Goal: Task Accomplishment & Management: Manage account settings

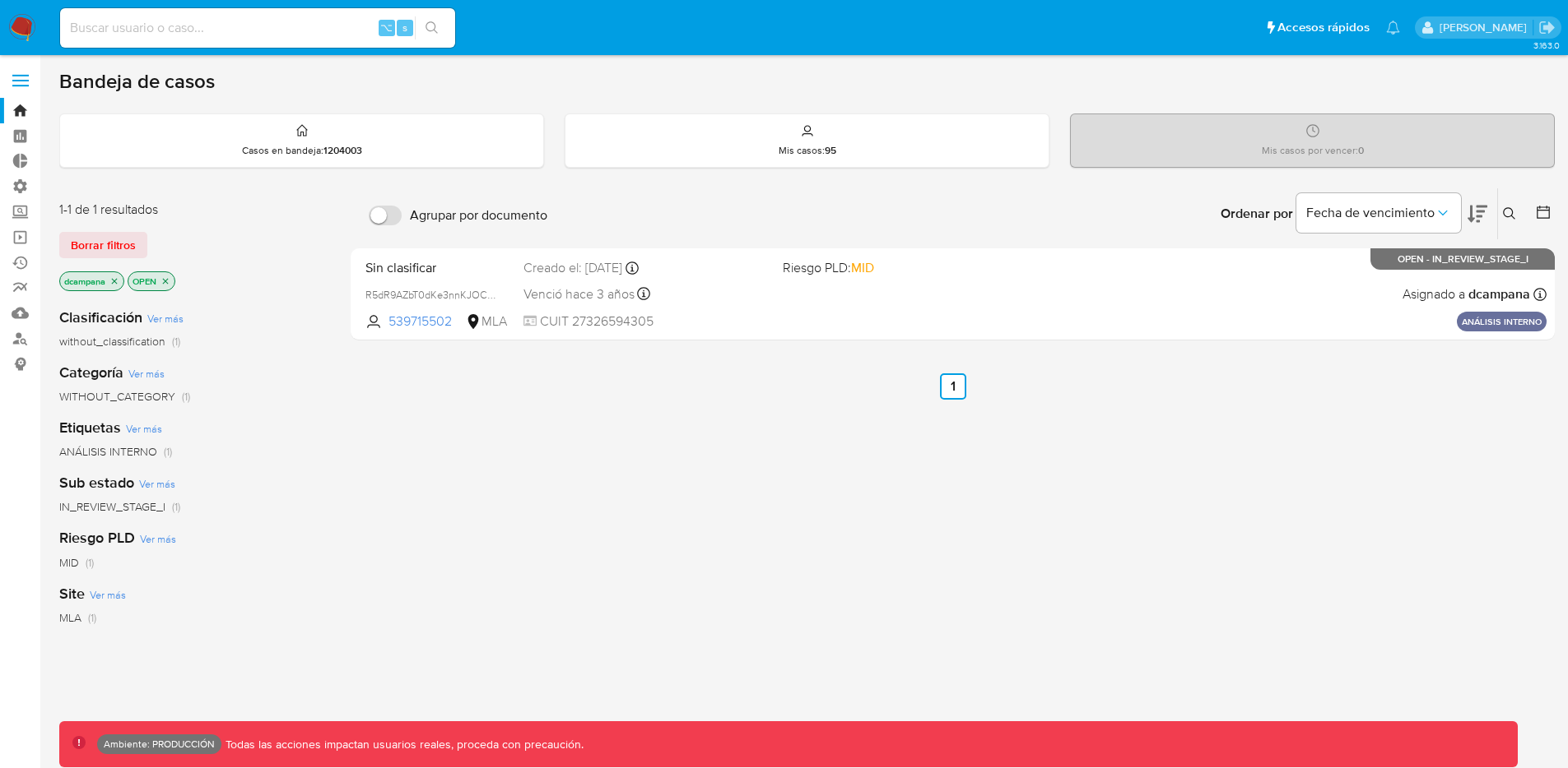
click at [17, 82] on label at bounding box center [21, 80] width 41 height 35
click at [0, 0] on input "checkbox" at bounding box center [0, 0] width 0 height 0
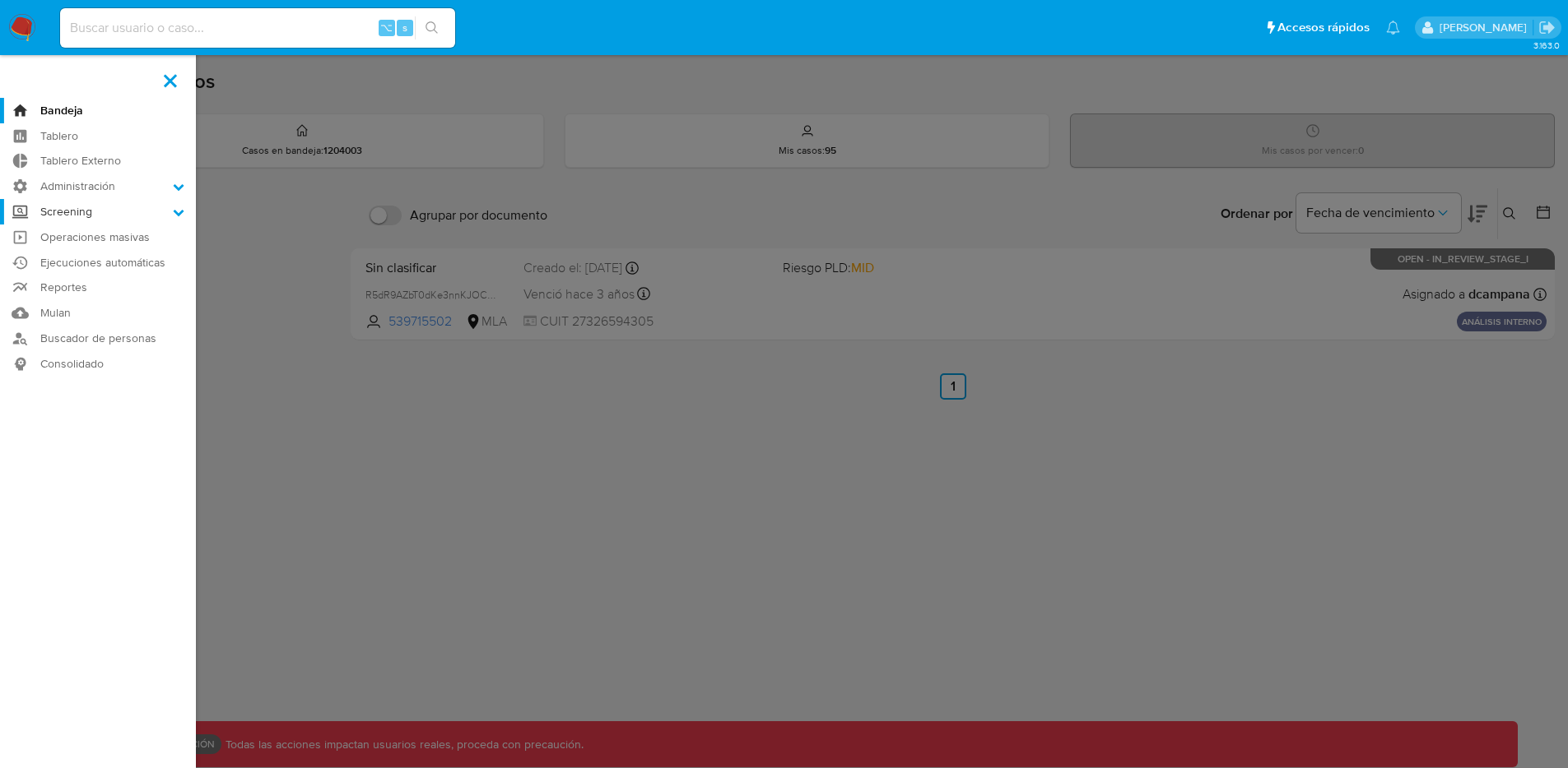
click at [85, 208] on label "Screening" at bounding box center [98, 212] width 196 height 26
click at [0, 0] on input "Screening" at bounding box center [0, 0] width 0 height 0
click at [73, 181] on label "Administración" at bounding box center [98, 186] width 196 height 26
click at [0, 0] on input "Administración" at bounding box center [0, 0] width 0 height 0
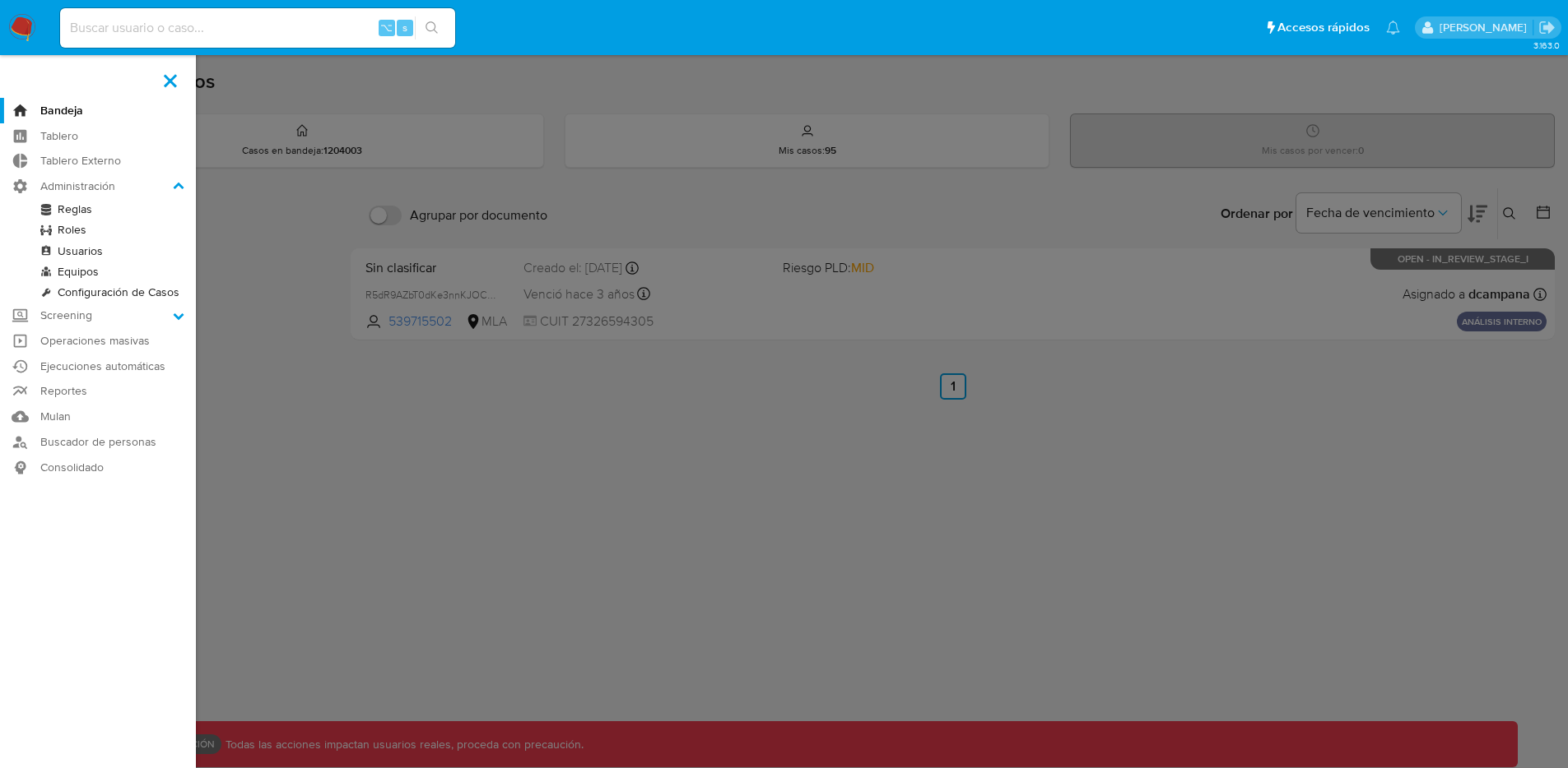
click at [68, 211] on link "Reglas" at bounding box center [98, 209] width 196 height 21
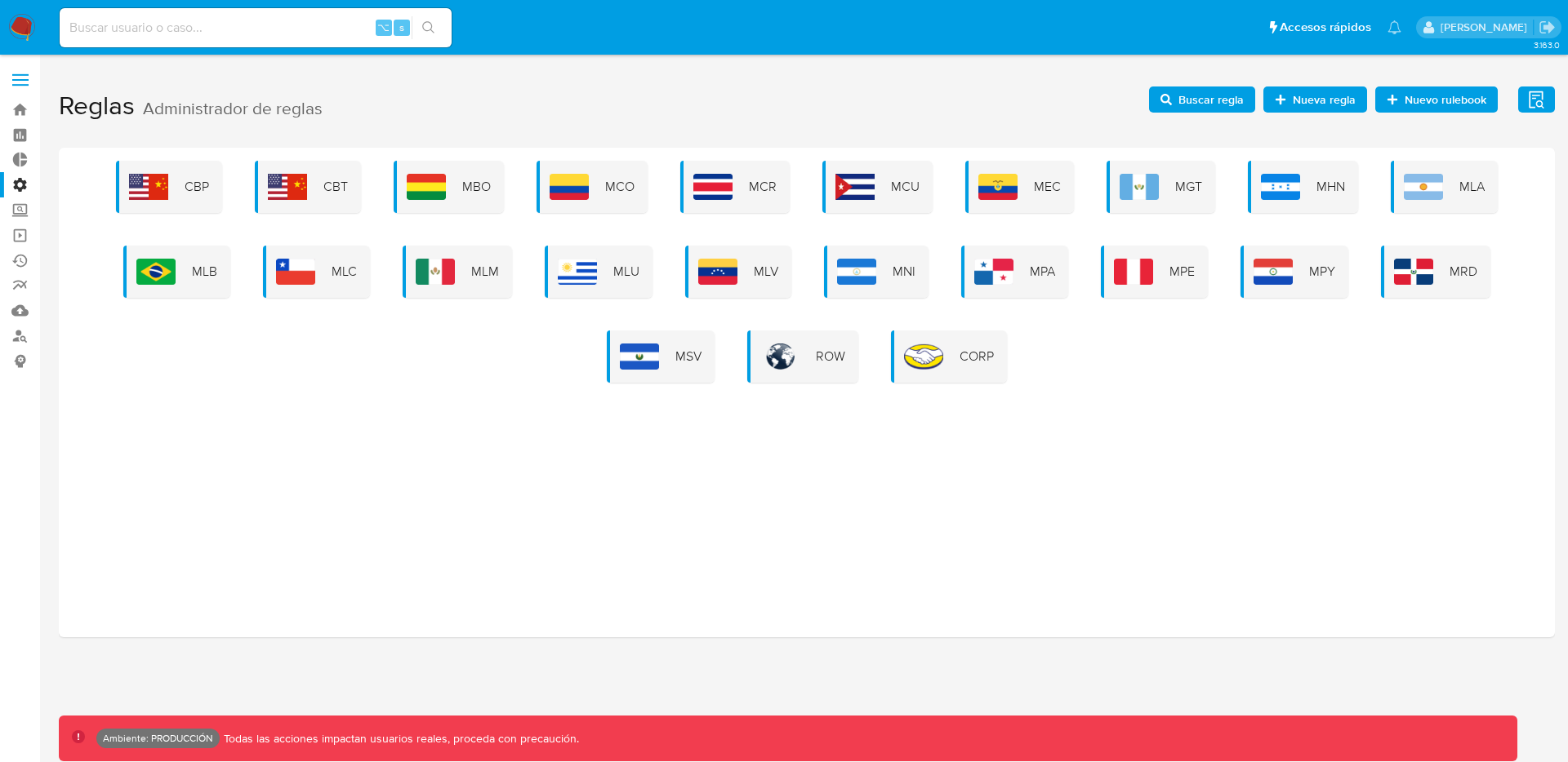
click at [19, 75] on span at bounding box center [21, 74] width 17 height 3
click at [0, 0] on input "checkbox" at bounding box center [0, 0] width 0 height 0
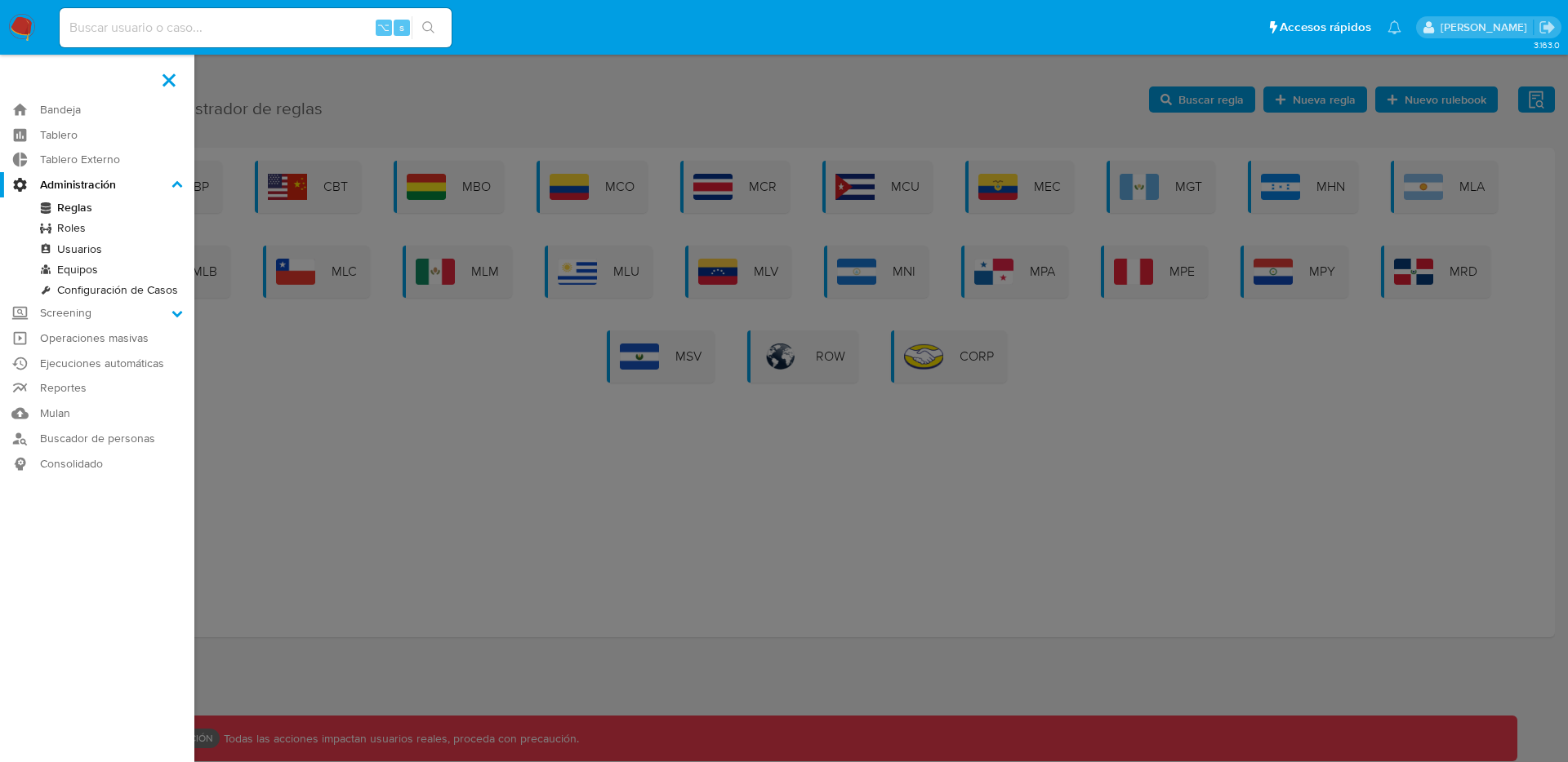
click at [76, 232] on link "Roles" at bounding box center [97, 228] width 195 height 21
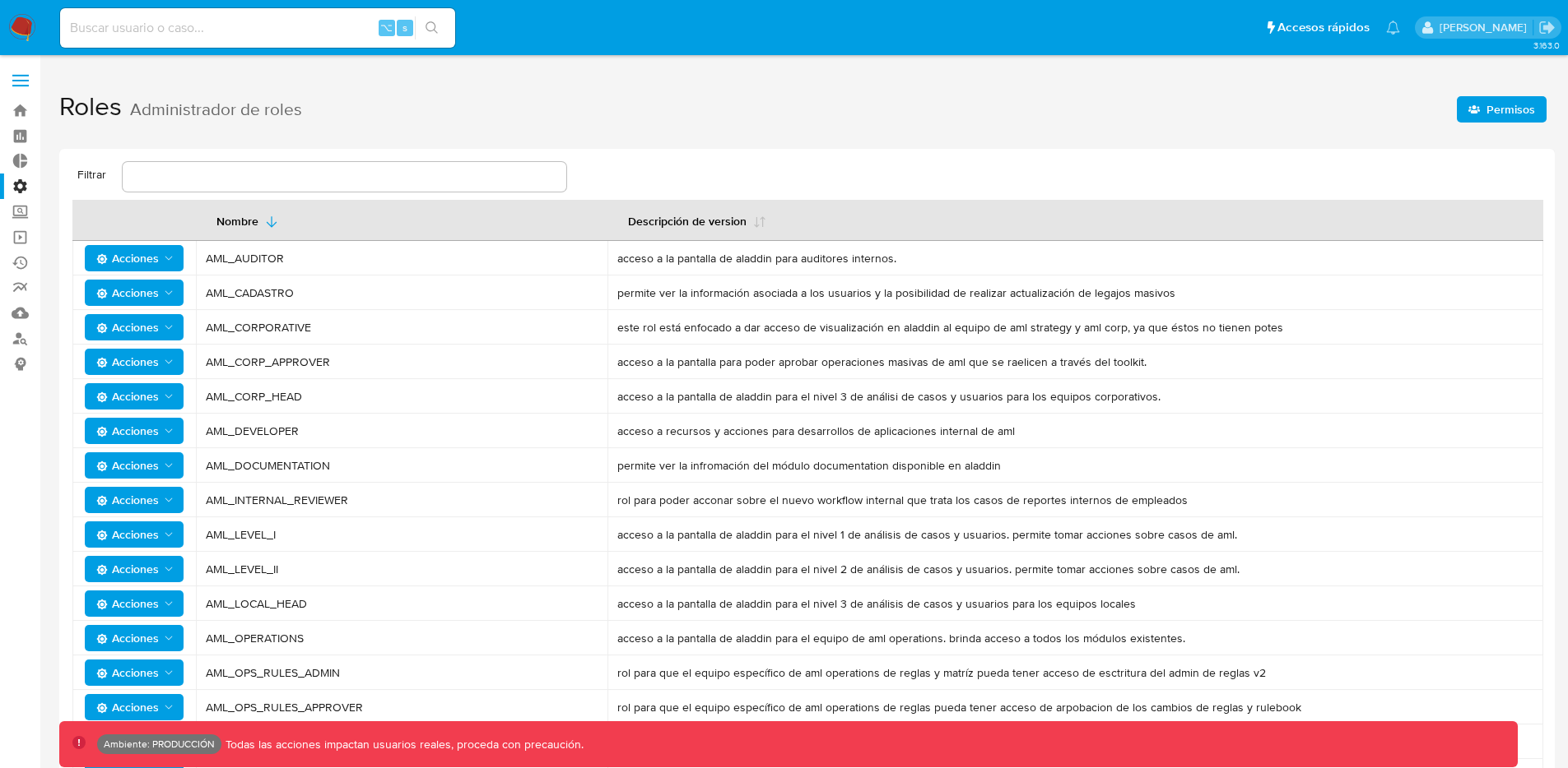
click at [1484, 111] on span "Permisos" at bounding box center [1502, 108] width 67 height 23
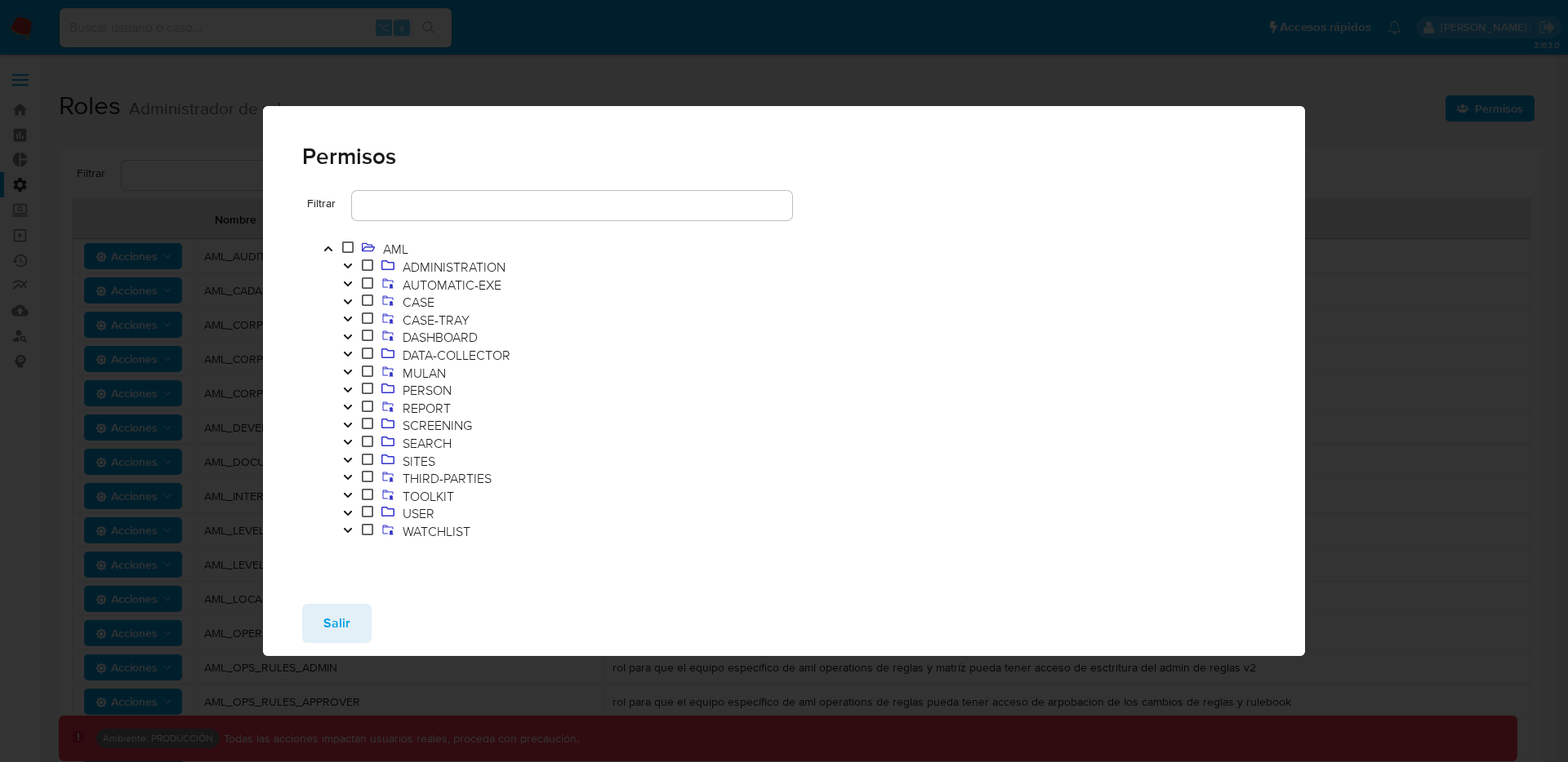
click at [343, 261] on icon "Toggle" at bounding box center [348, 266] width 12 height 10
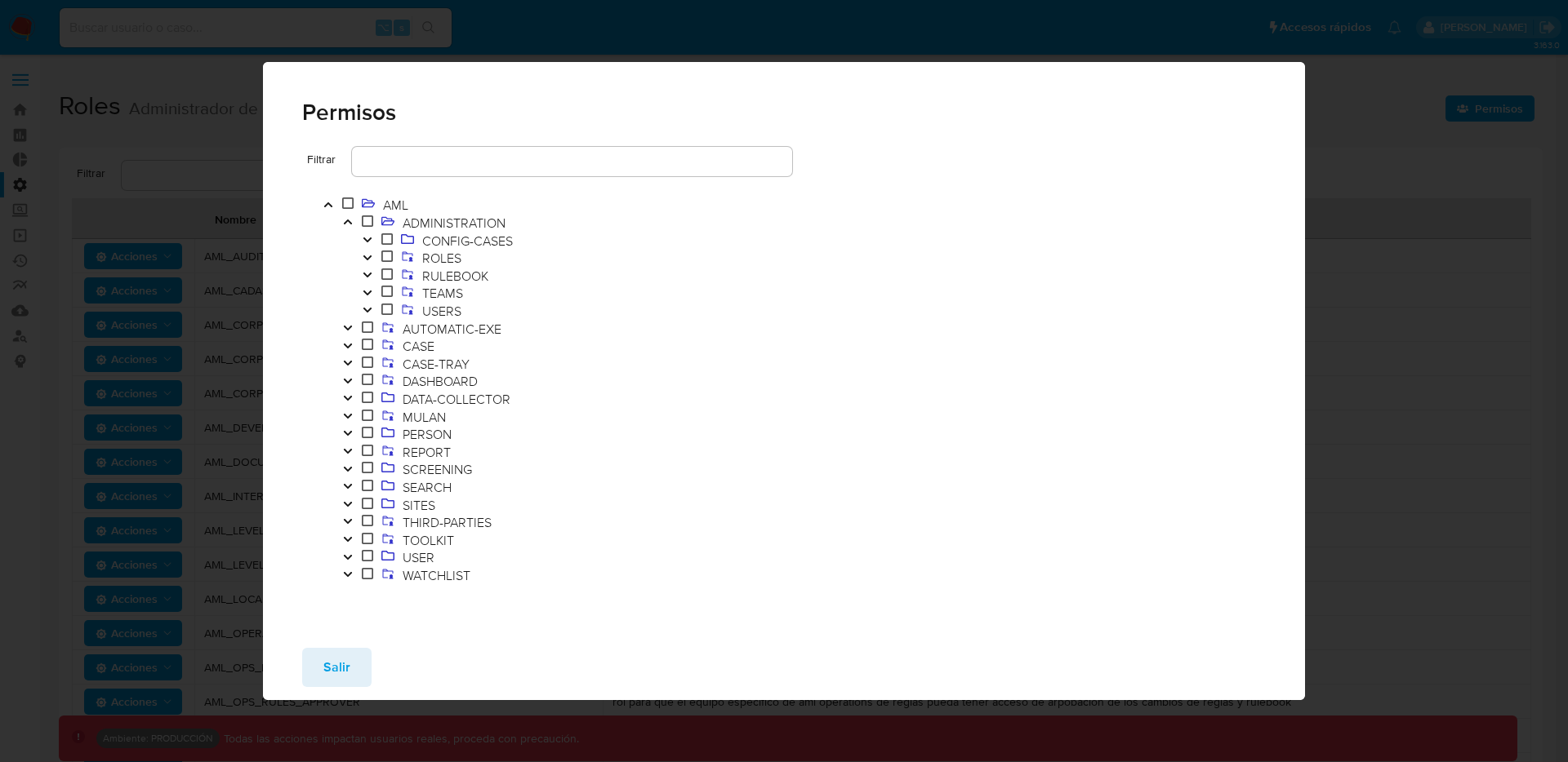
click at [352, 227] on button "Toggle" at bounding box center [347, 223] width 20 height 18
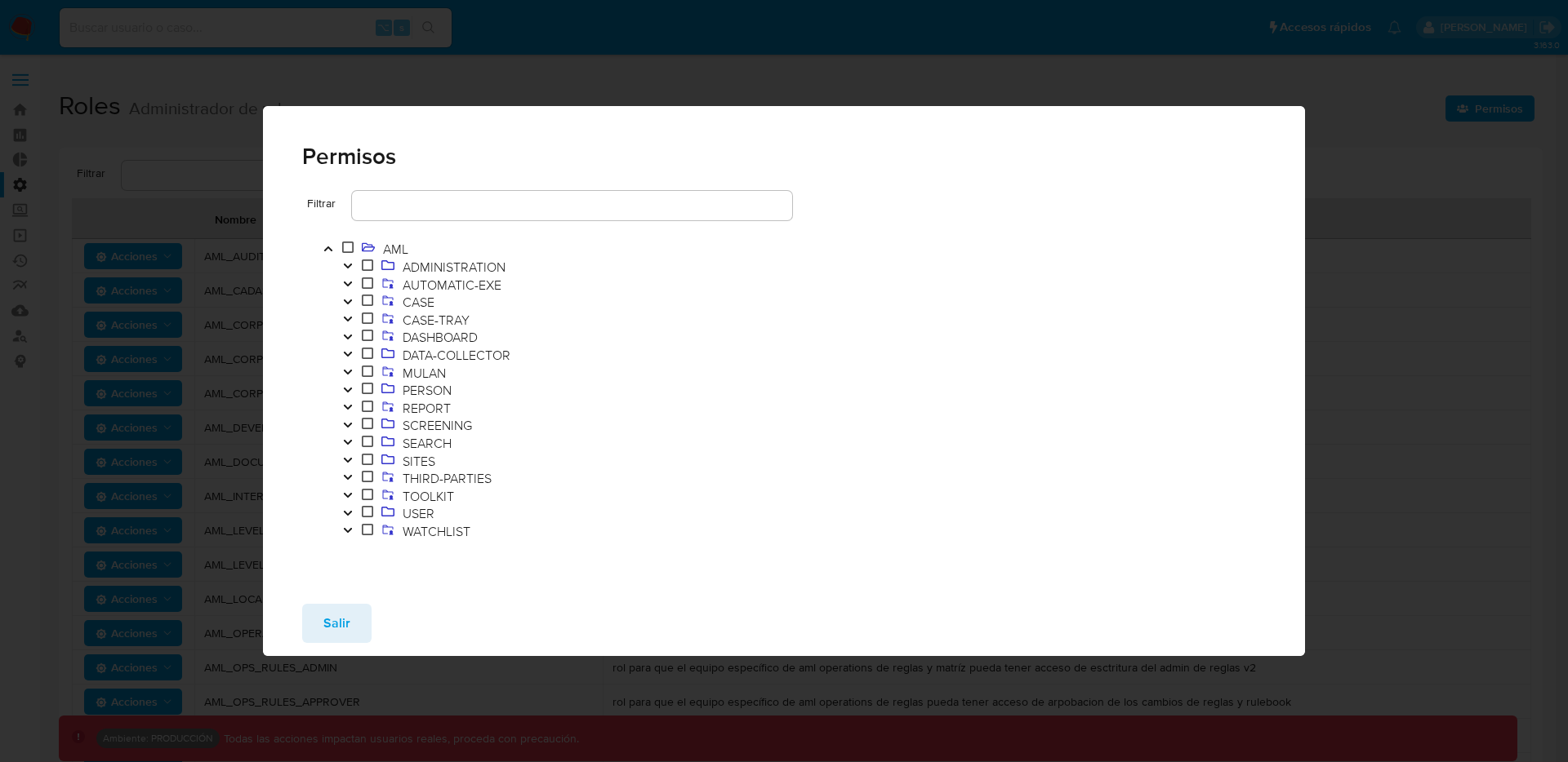
click at [346, 512] on icon "Toggle" at bounding box center [348, 514] width 12 height 10
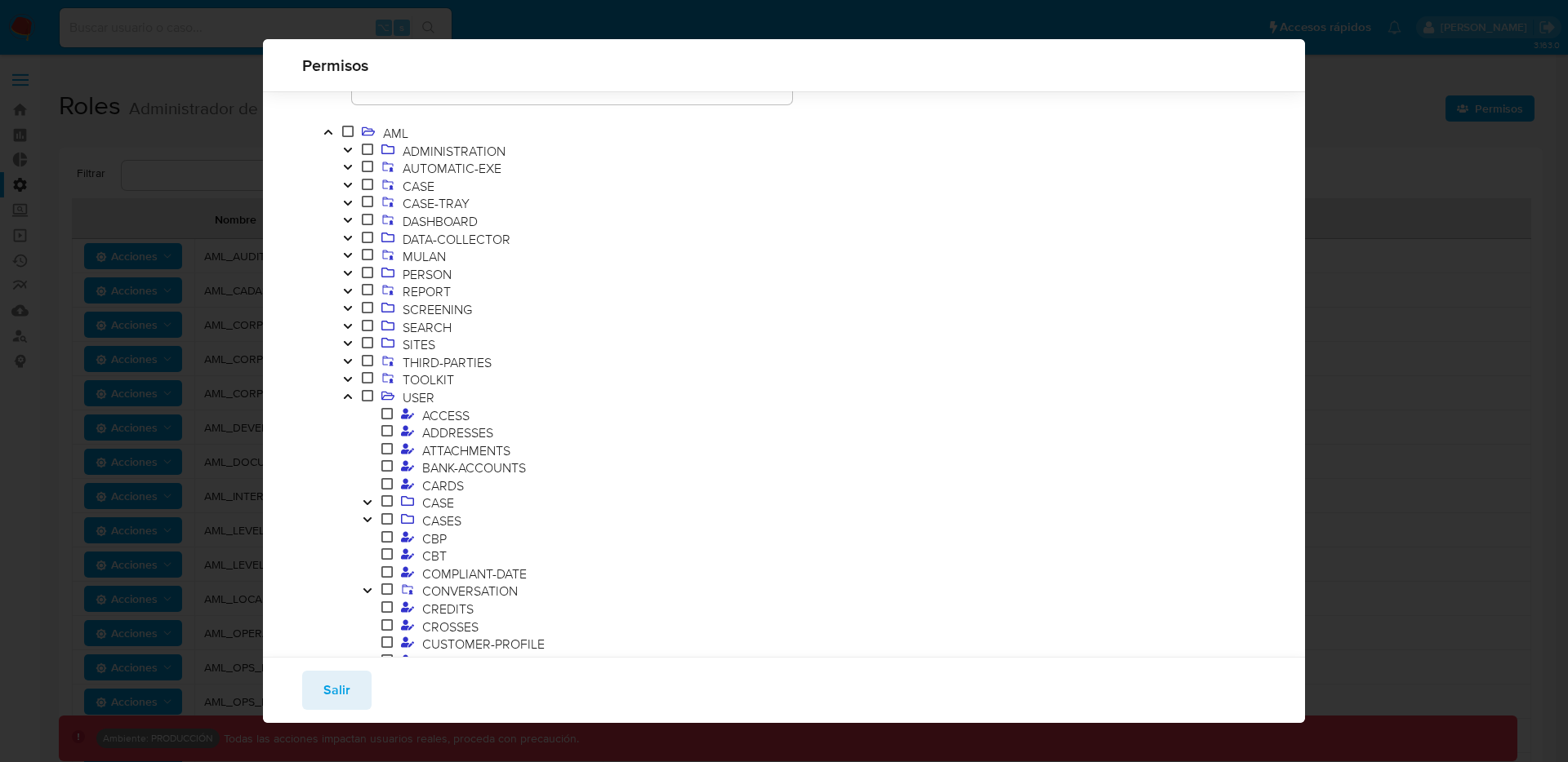
scroll to position [10, 0]
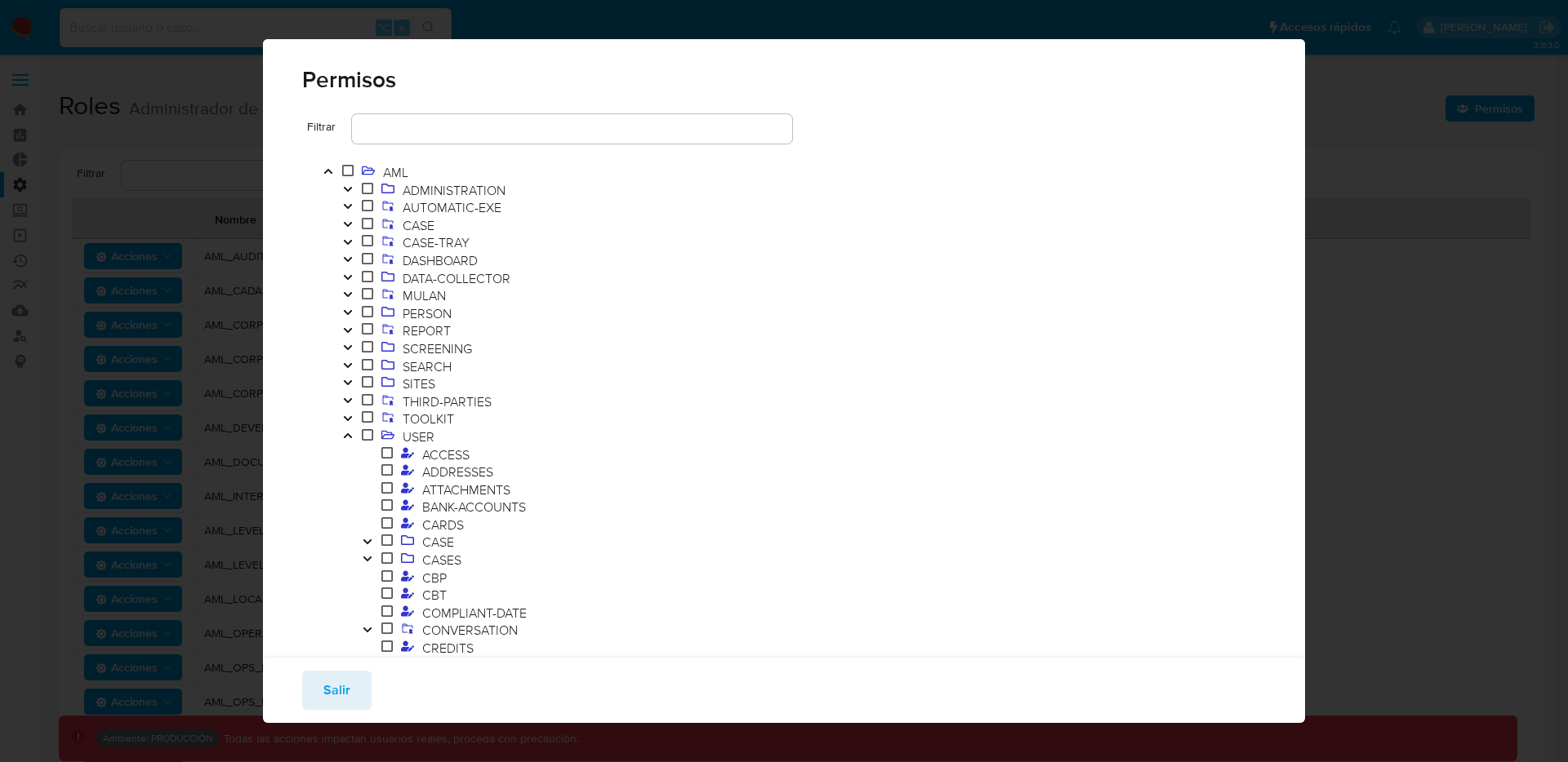
click at [352, 432] on icon "Toggle" at bounding box center [348, 436] width 12 height 10
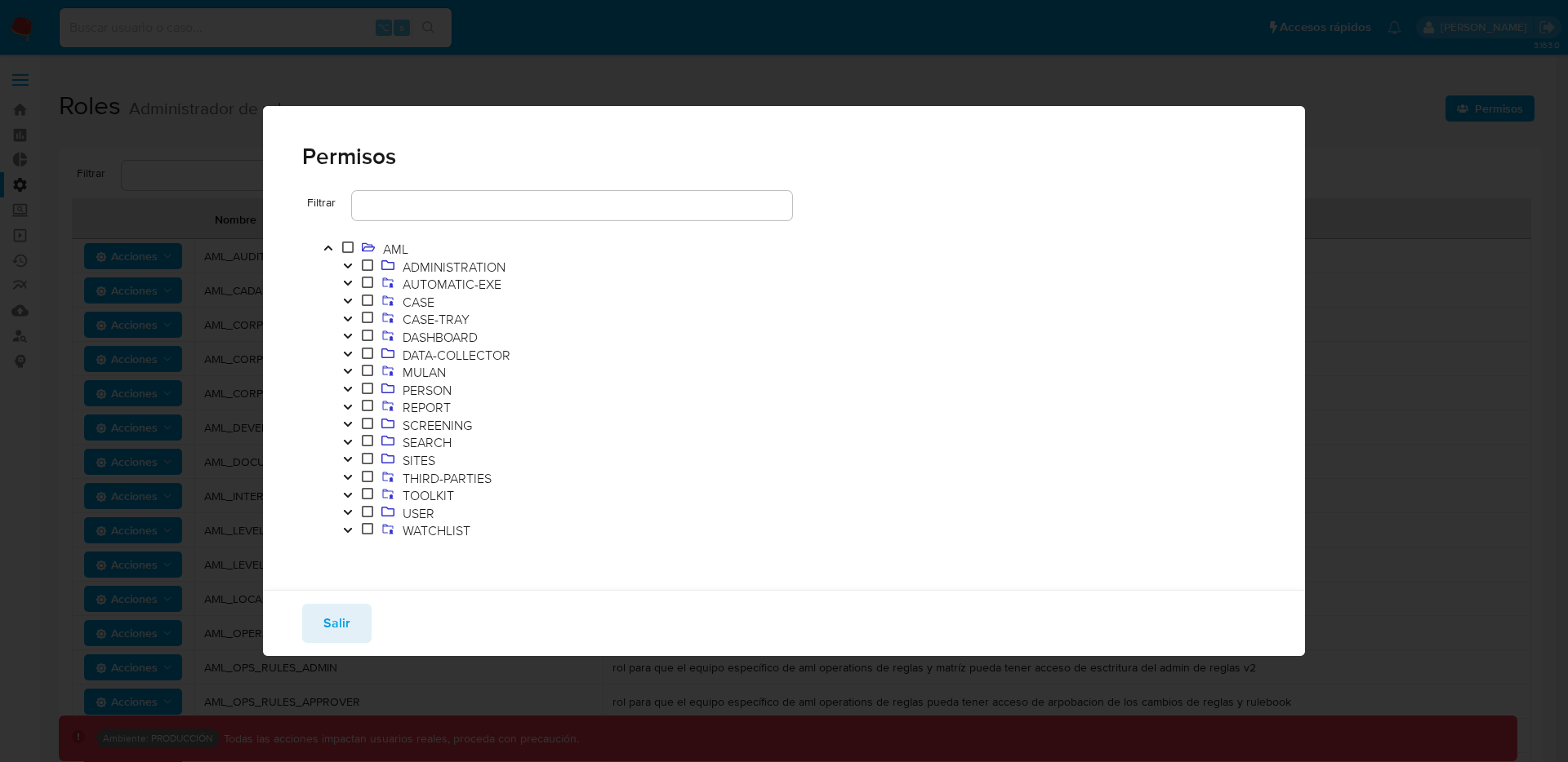
click at [350, 457] on icon "Toggle" at bounding box center [346, 459] width 8 height 5
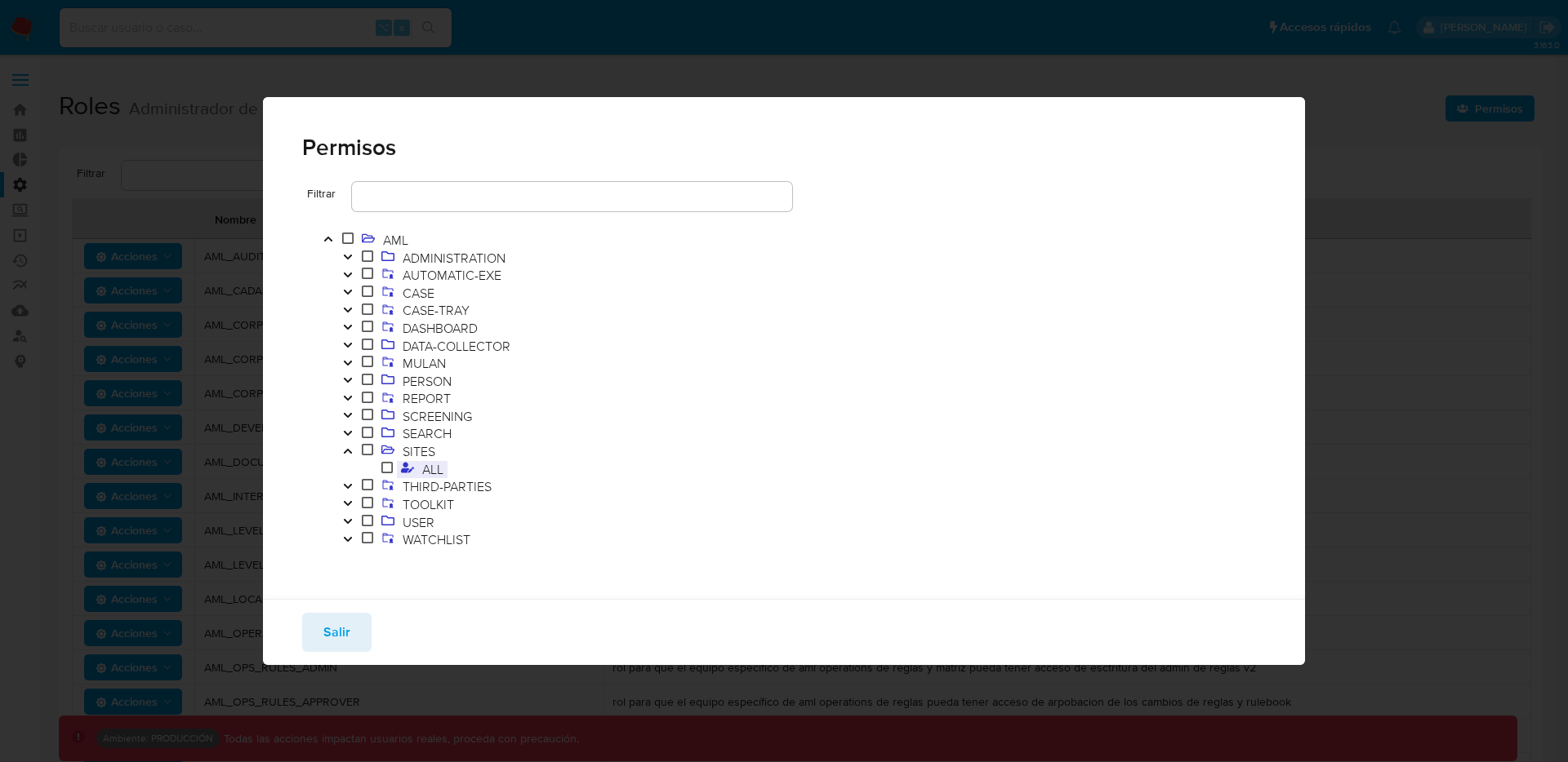
click at [414, 461] on span at bounding box center [408, 470] width 22 height 18
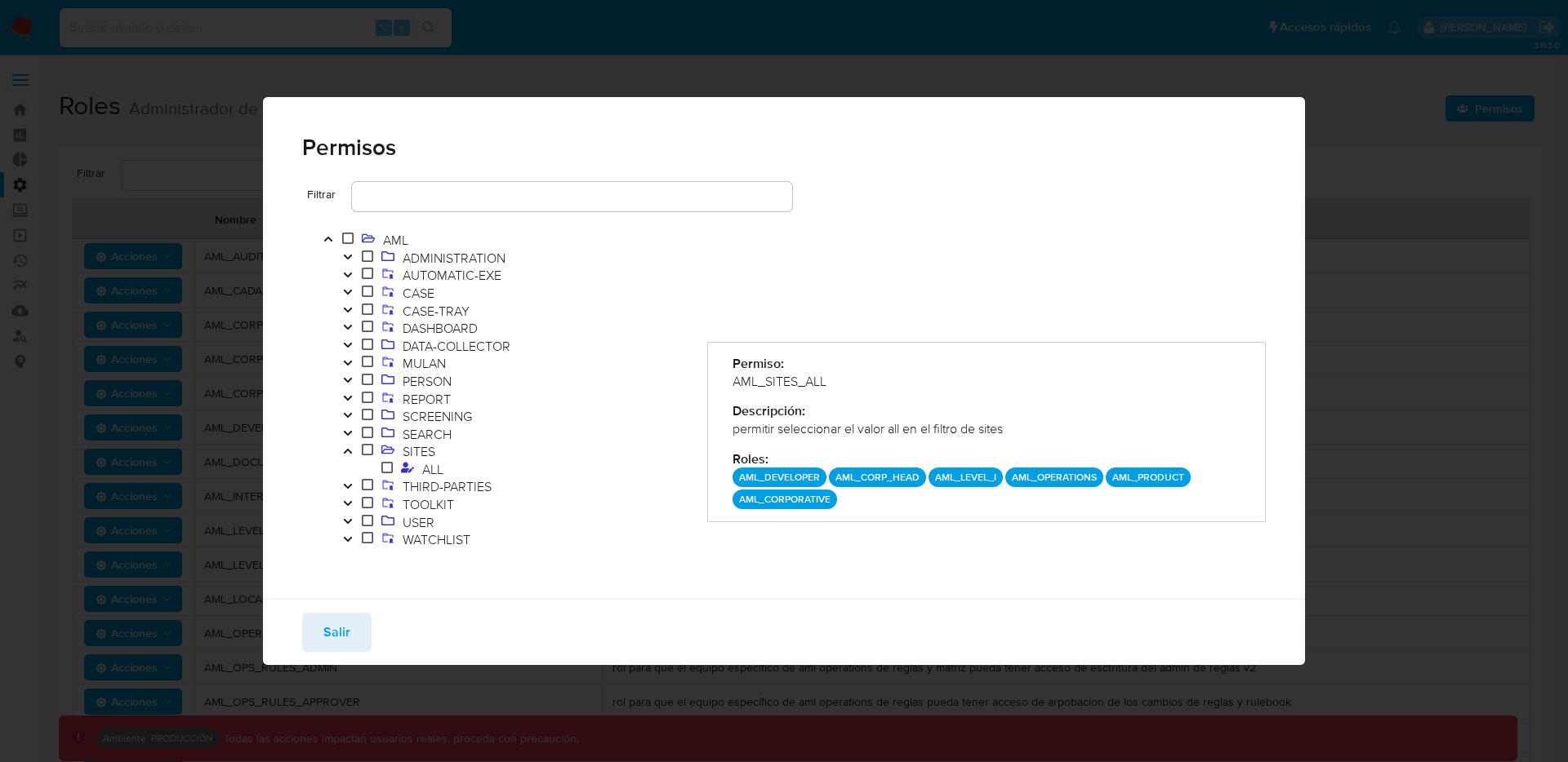
click at [349, 452] on icon "Toggle" at bounding box center [346, 450] width 8 height 5
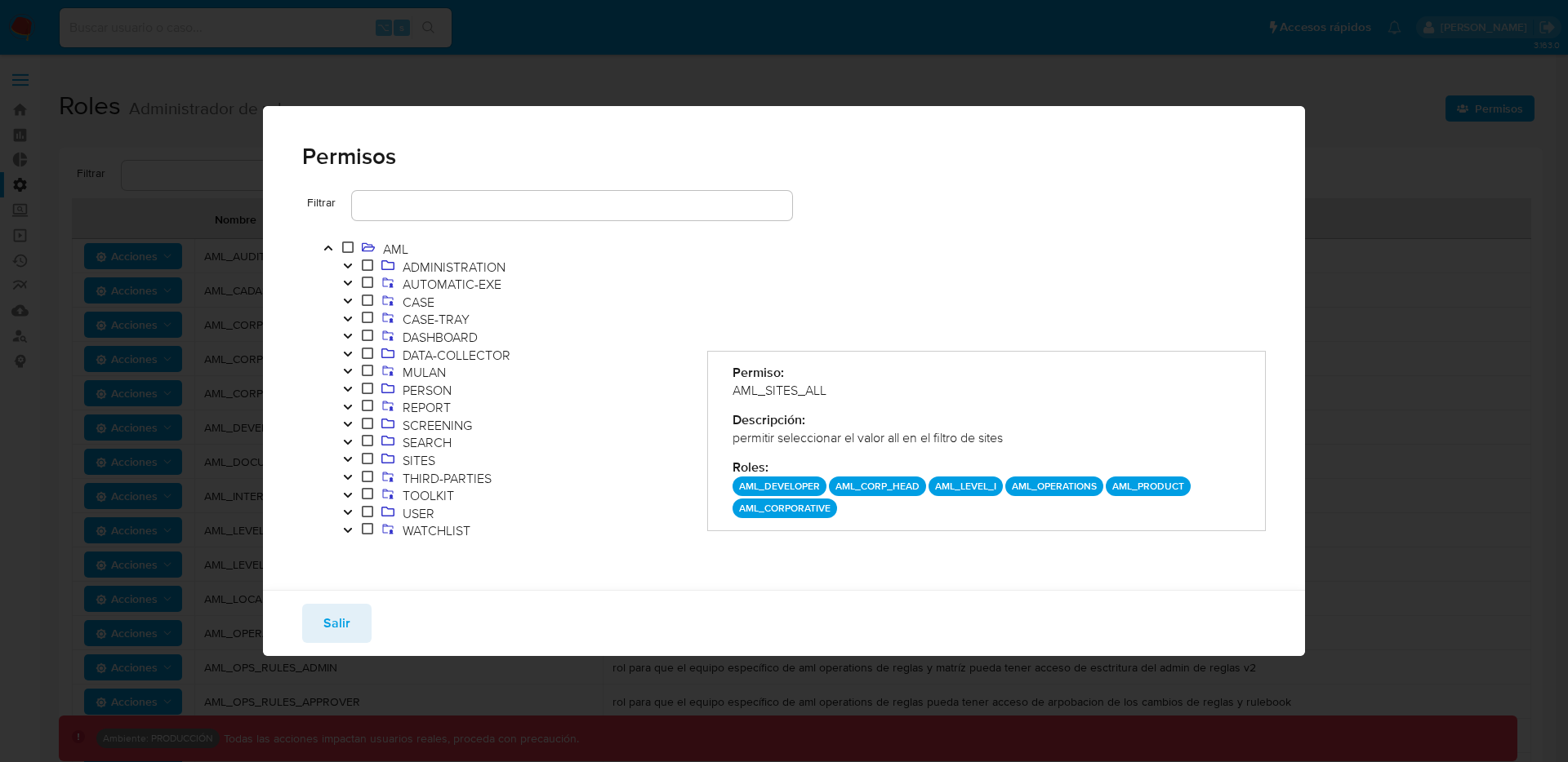
click at [345, 262] on icon "Toggle" at bounding box center [348, 266] width 12 height 10
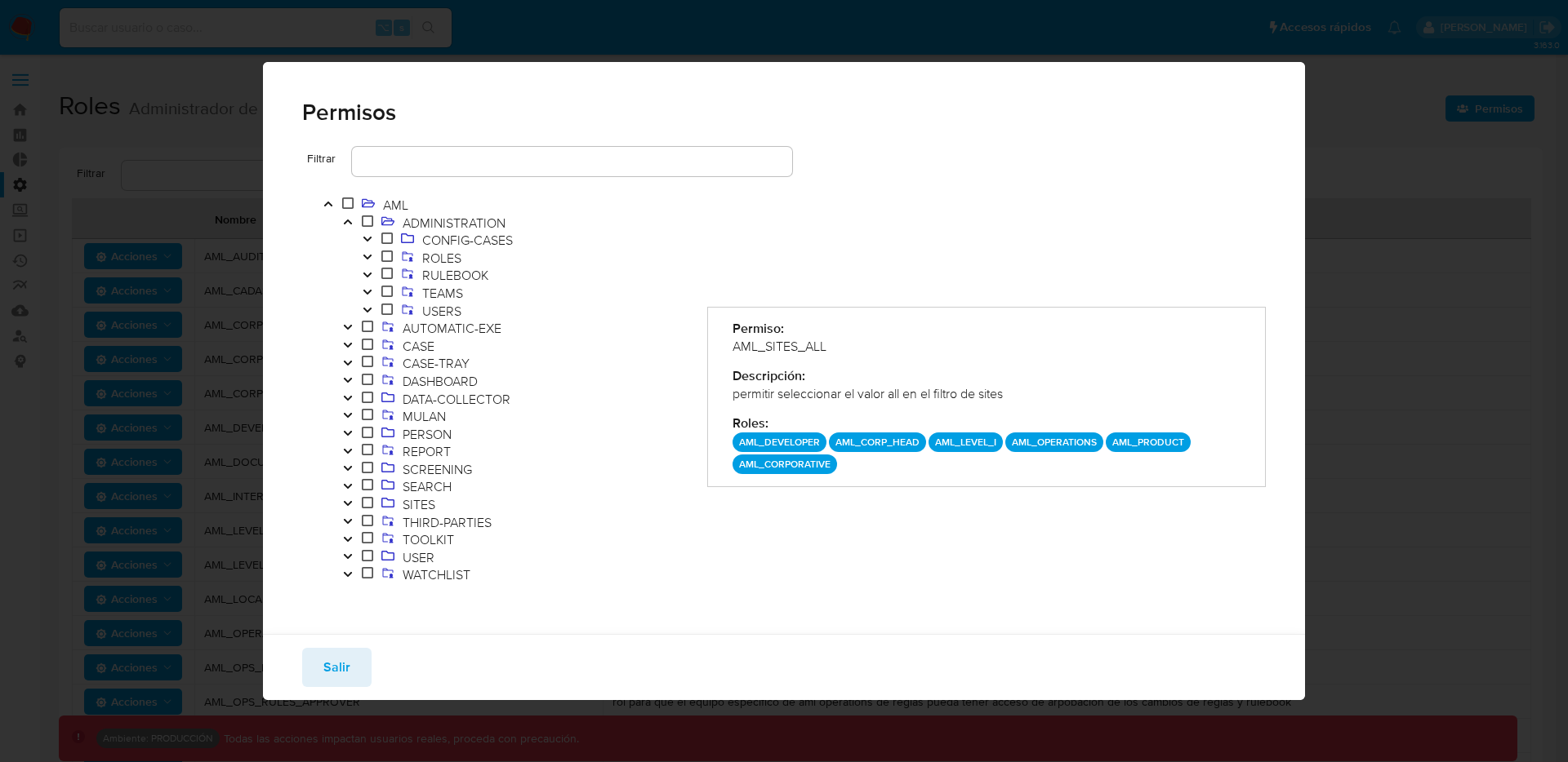
click at [367, 306] on icon "Toggle" at bounding box center [368, 310] width 12 height 10
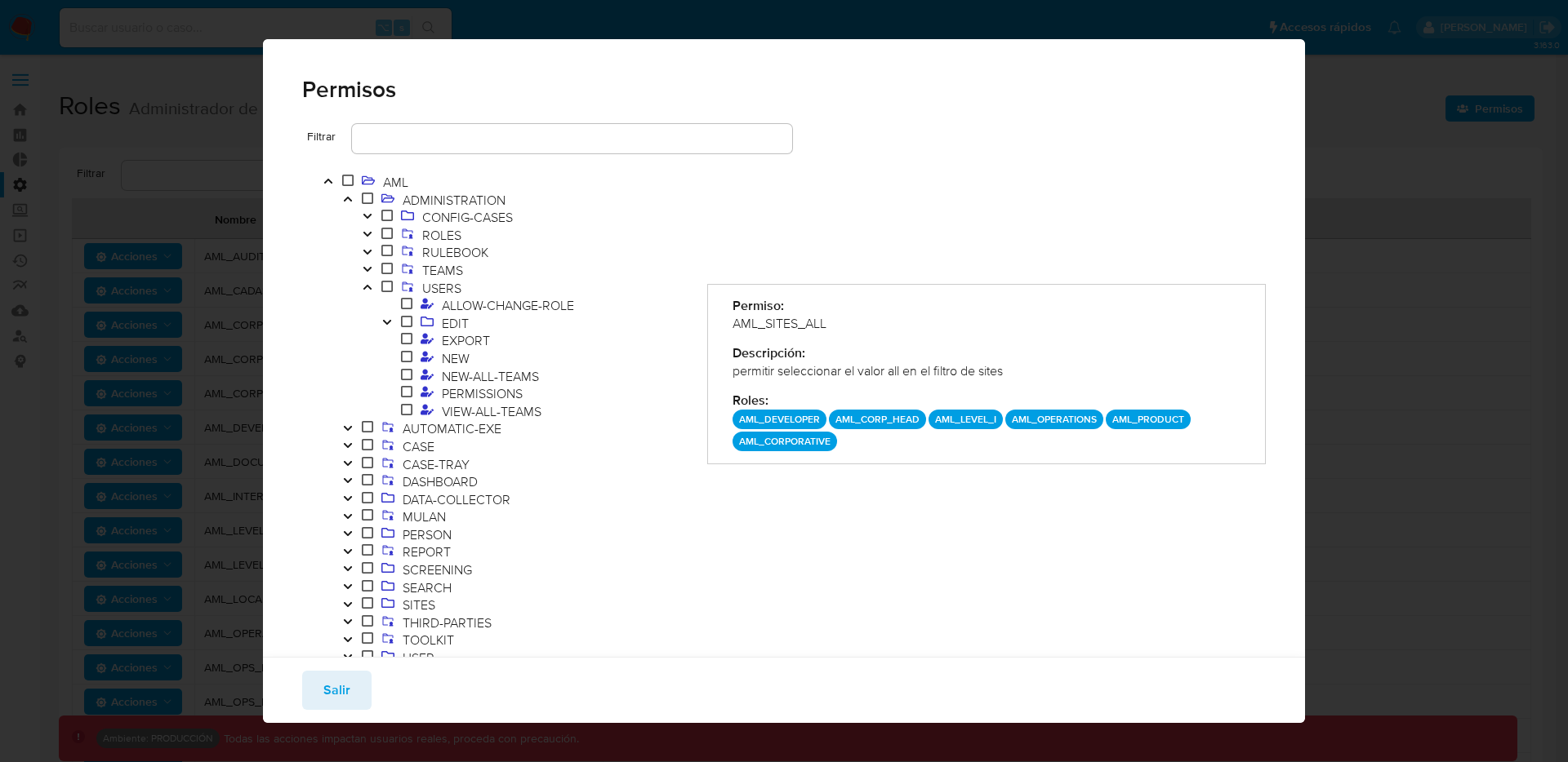
click at [365, 291] on button "Toggle" at bounding box center [367, 289] width 20 height 18
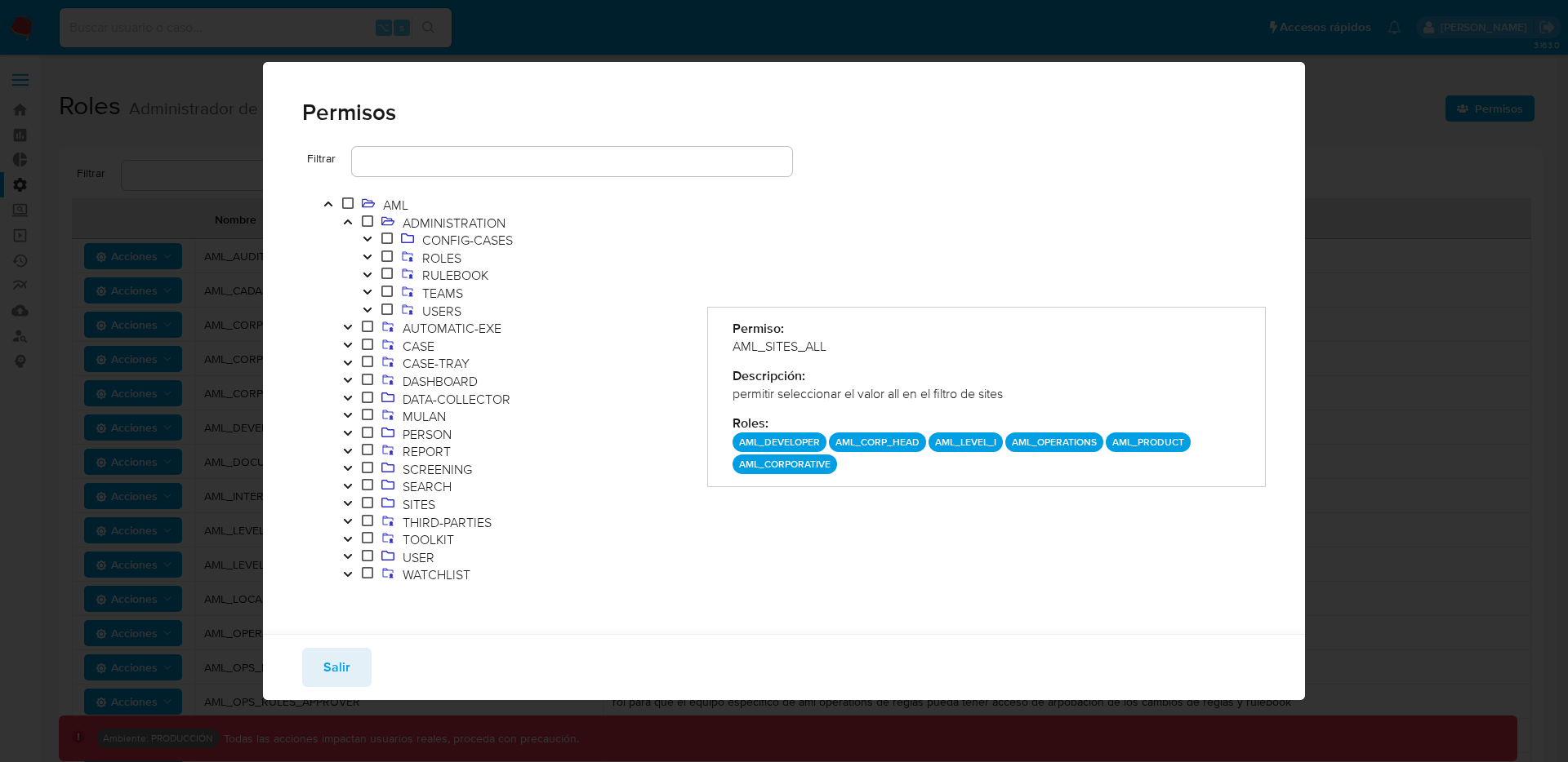
click at [343, 222] on icon "Toggle" at bounding box center [348, 222] width 12 height 10
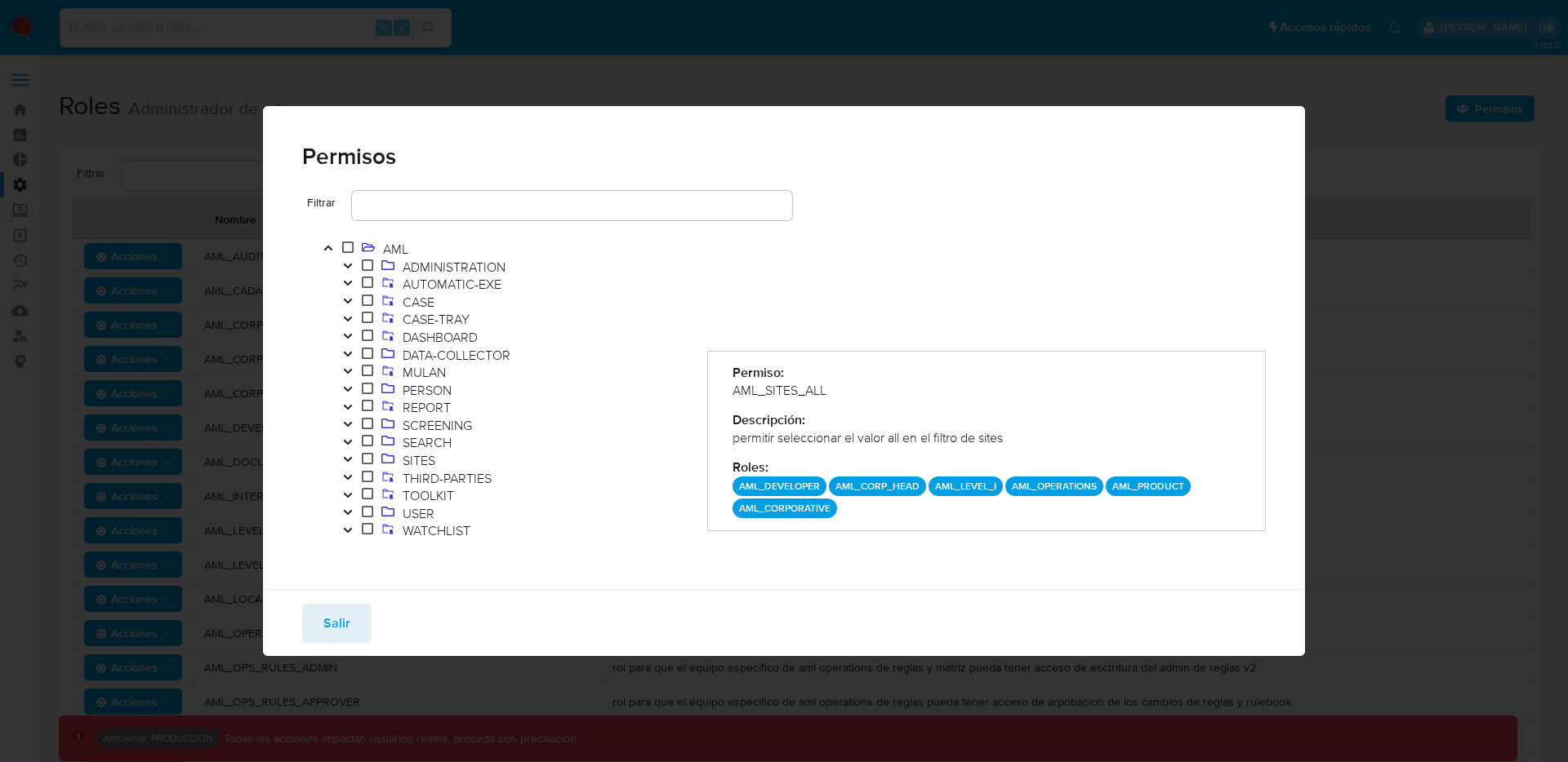
click at [350, 512] on icon "Toggle" at bounding box center [346, 513] width 8 height 5
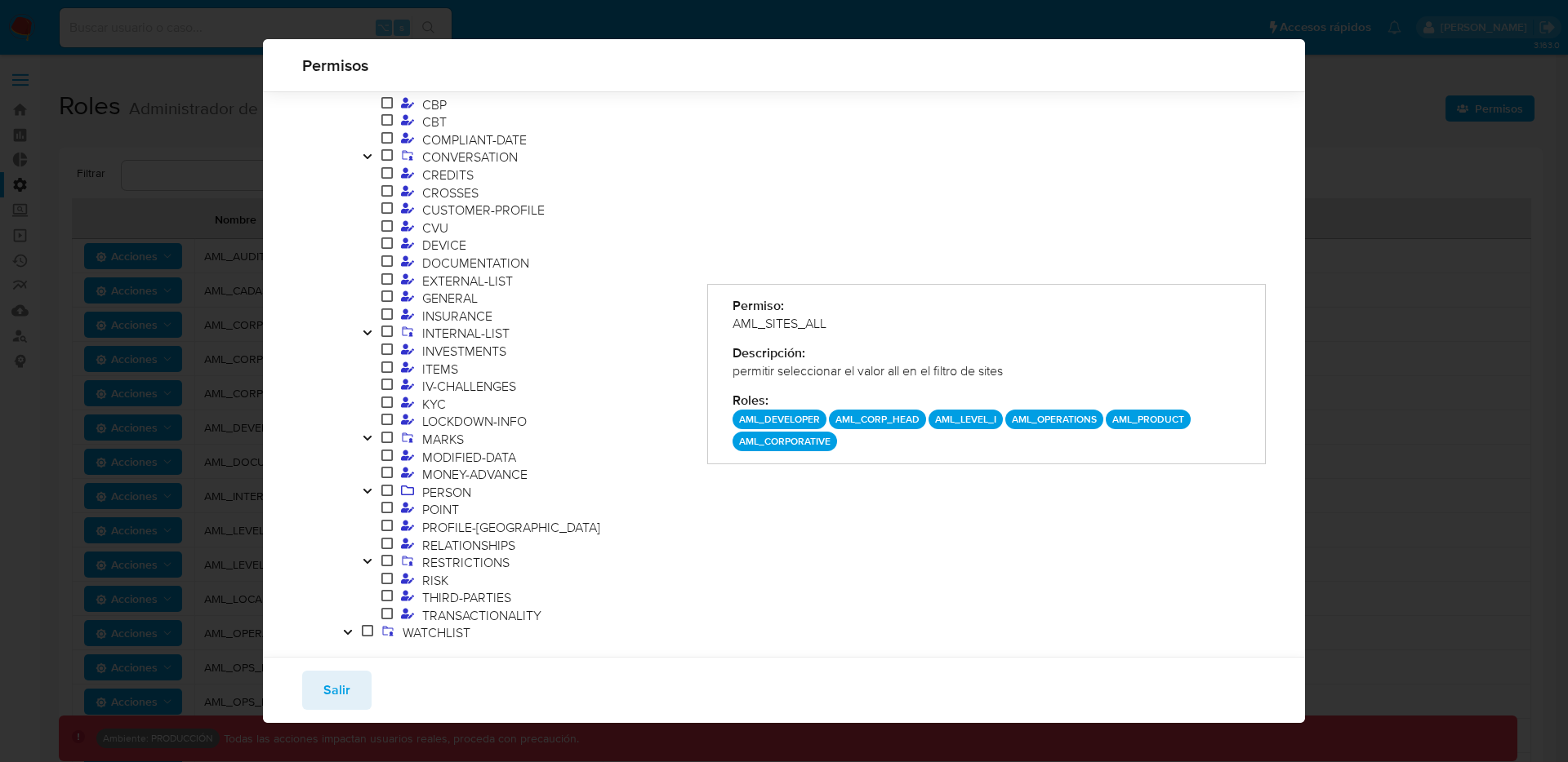
scroll to position [452, 0]
click at [366, 437] on icon "Toggle" at bounding box center [366, 436] width 8 height 5
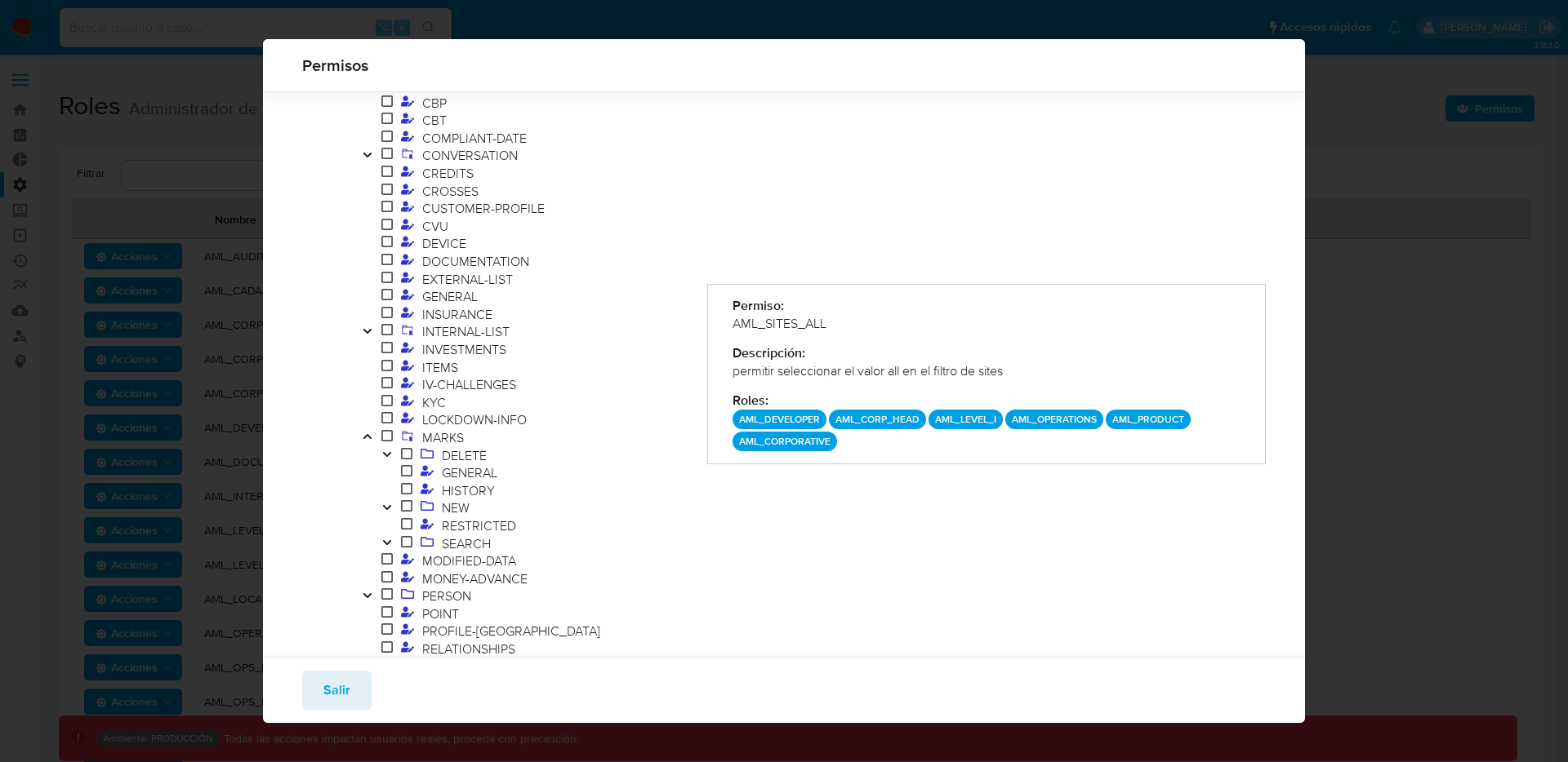
click at [395, 504] on span "NEW" at bounding box center [534, 509] width 313 height 18
click at [391, 505] on icon "Toggle" at bounding box center [388, 508] width 12 height 10
click at [391, 506] on icon "Toggle" at bounding box center [388, 508] width 12 height 10
click at [372, 441] on icon "Toggle" at bounding box center [368, 436] width 12 height 10
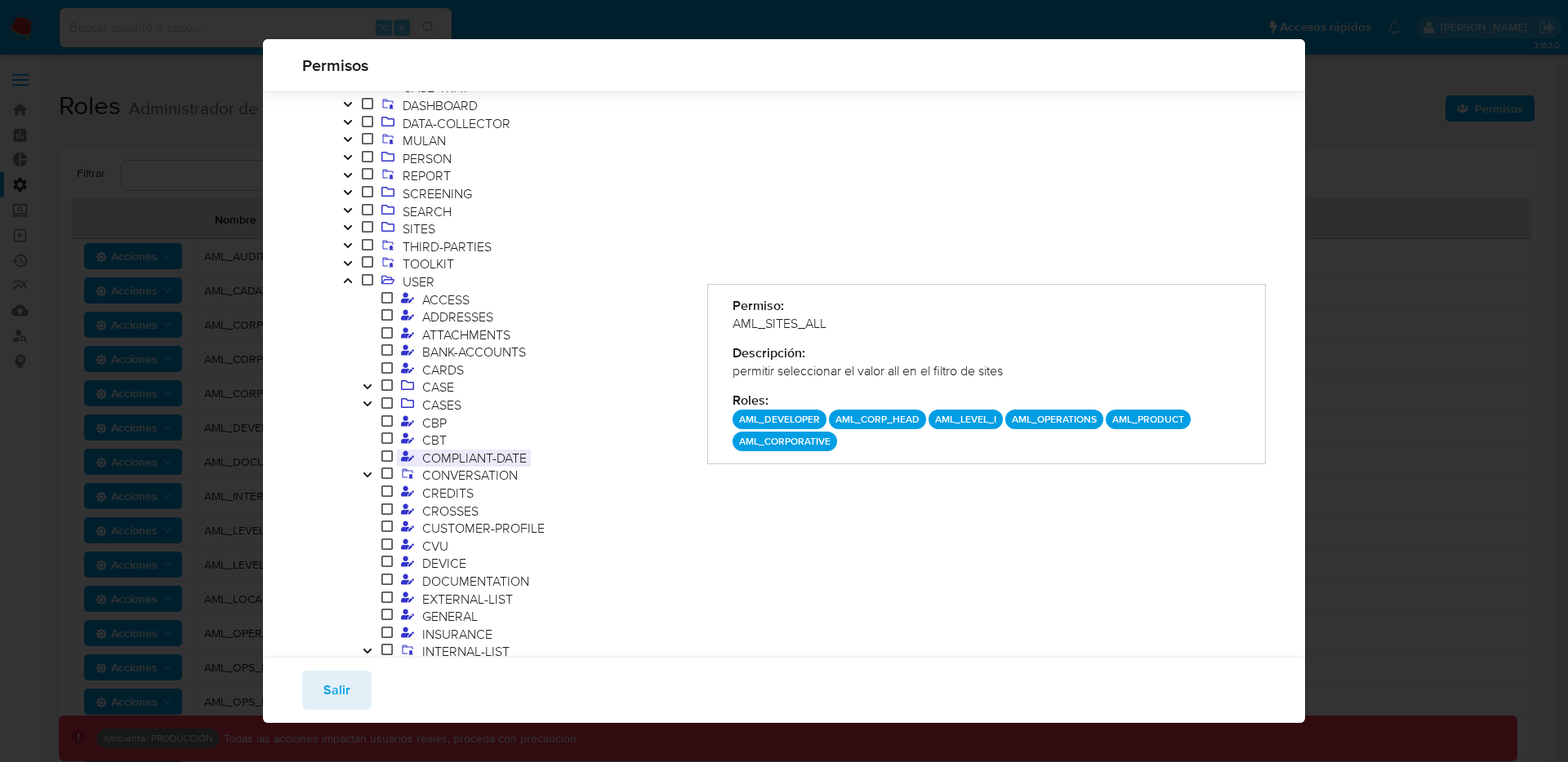
scroll to position [0, 0]
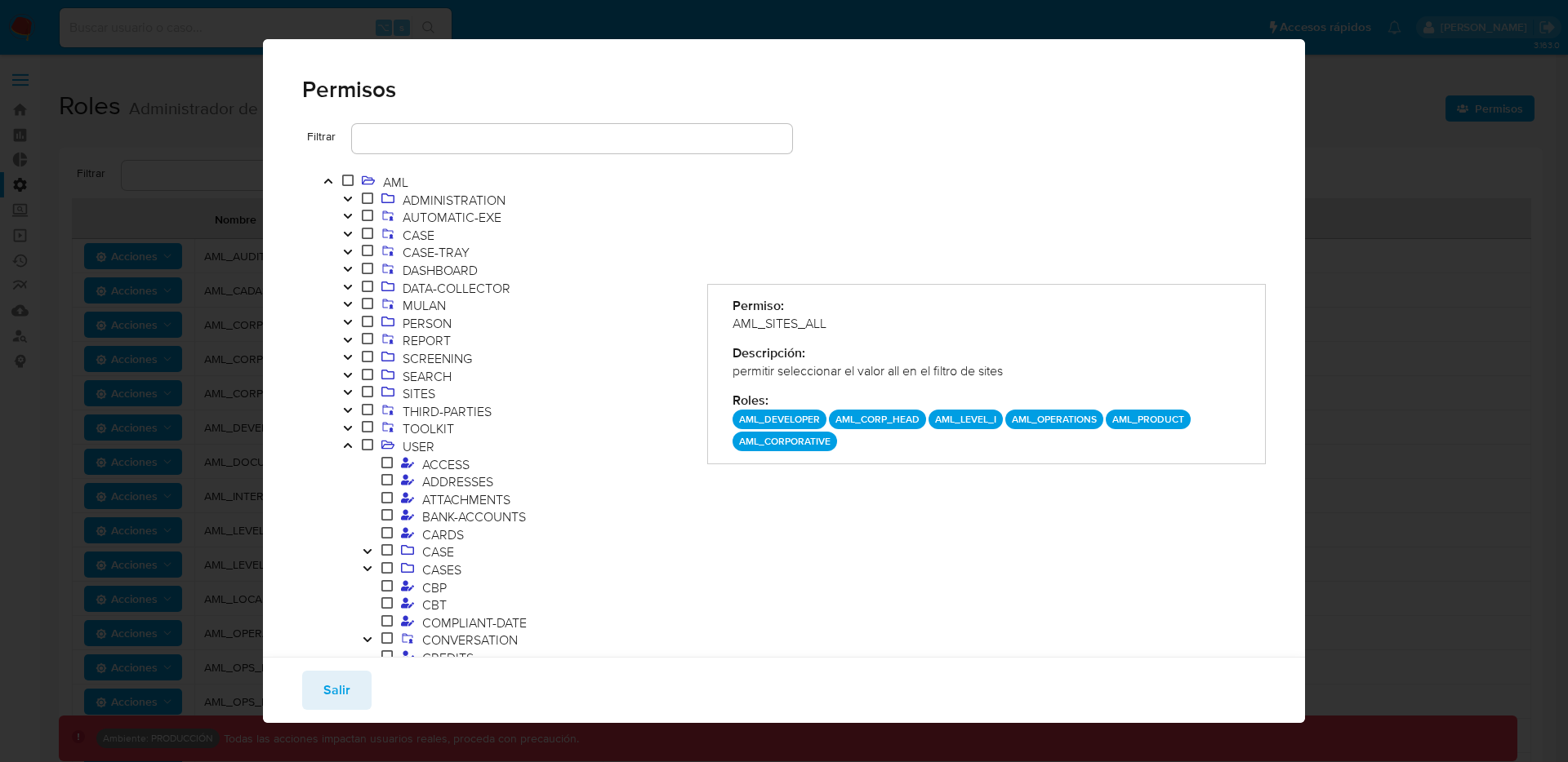
click at [347, 442] on icon "Toggle" at bounding box center [348, 446] width 12 height 10
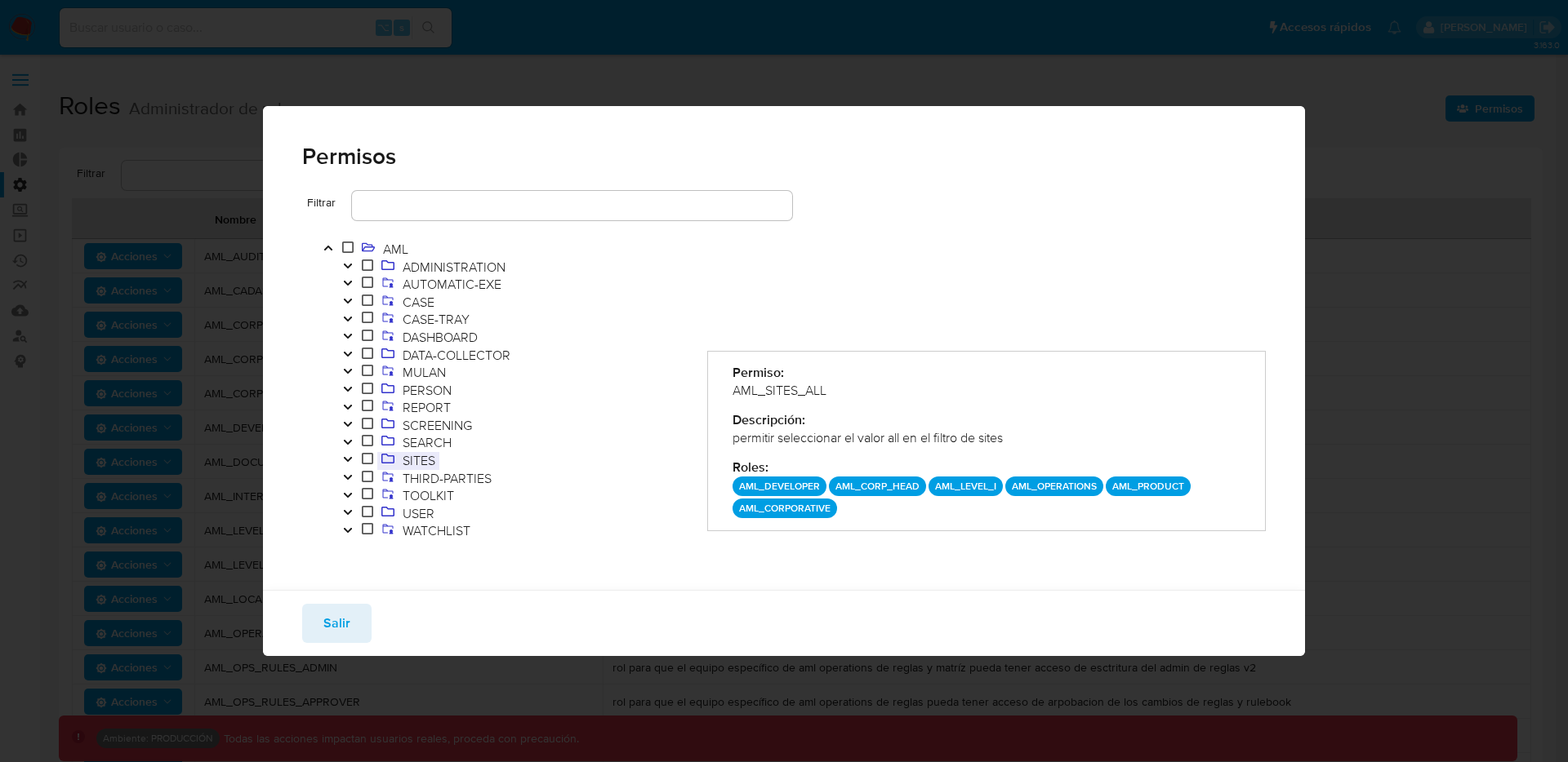
click at [397, 453] on span at bounding box center [389, 460] width 22 height 18
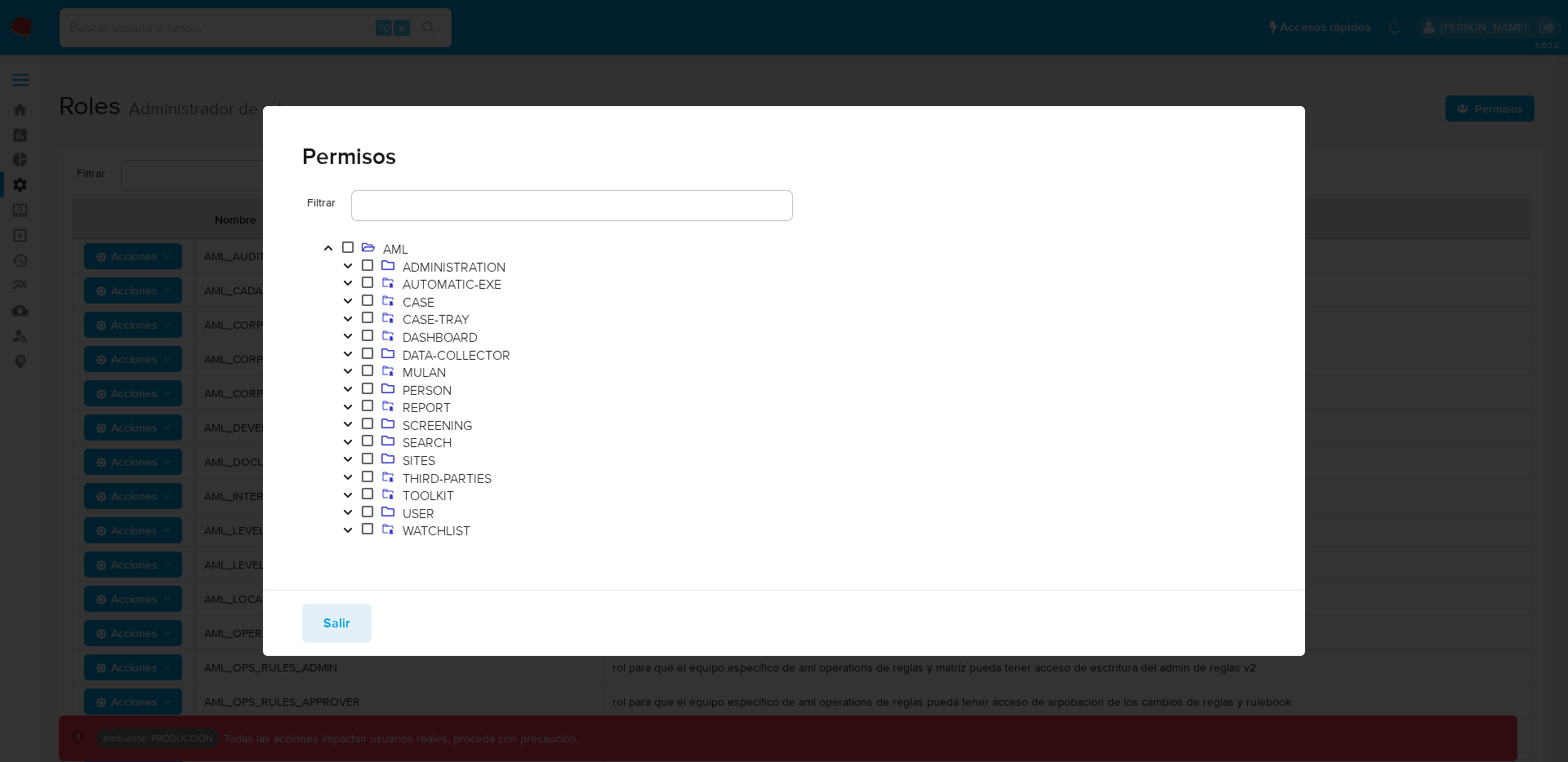
click at [353, 455] on button "Toggle" at bounding box center [347, 461] width 20 height 18
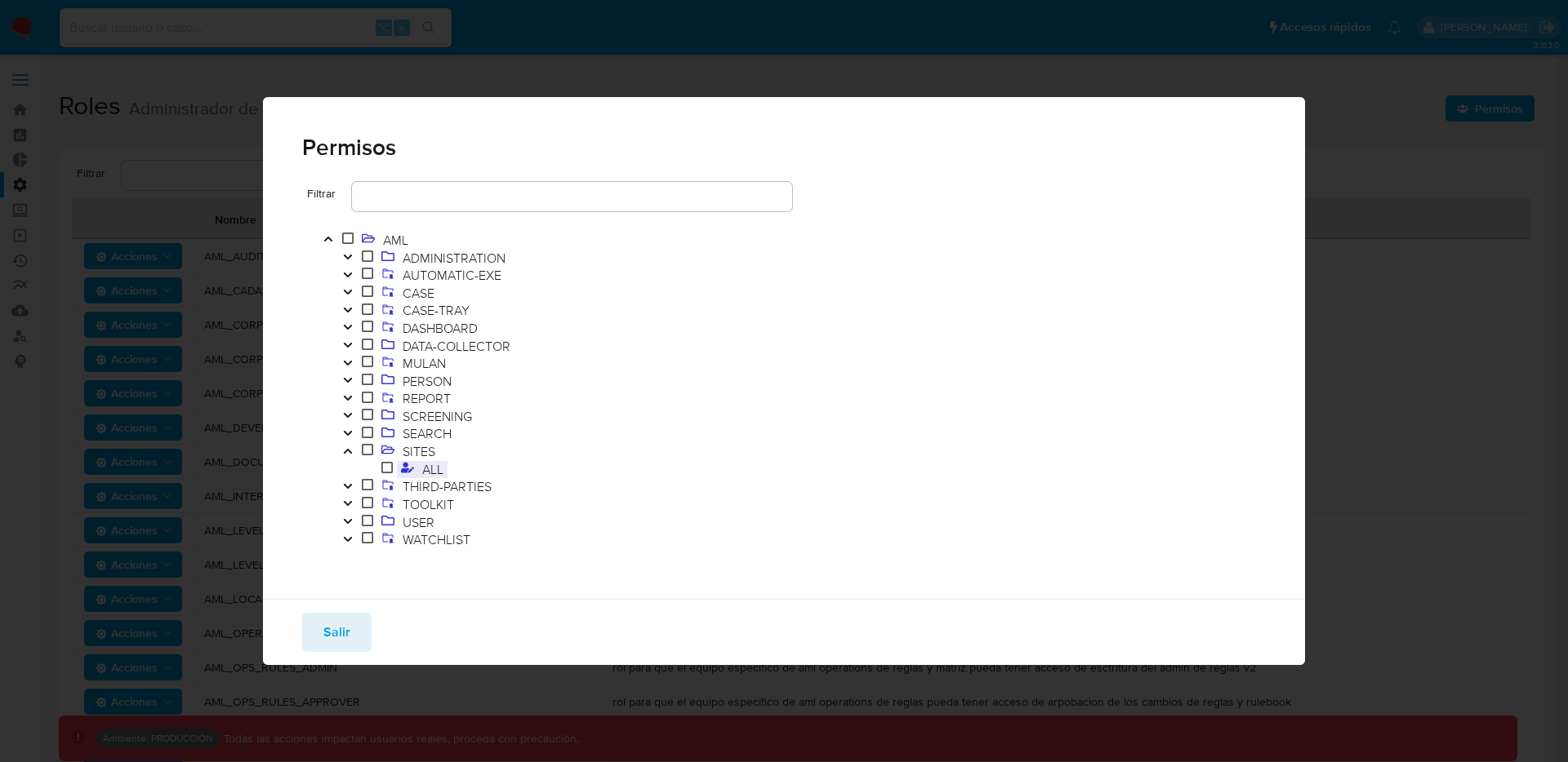
click at [408, 471] on icon at bounding box center [407, 467] width 13 height 11
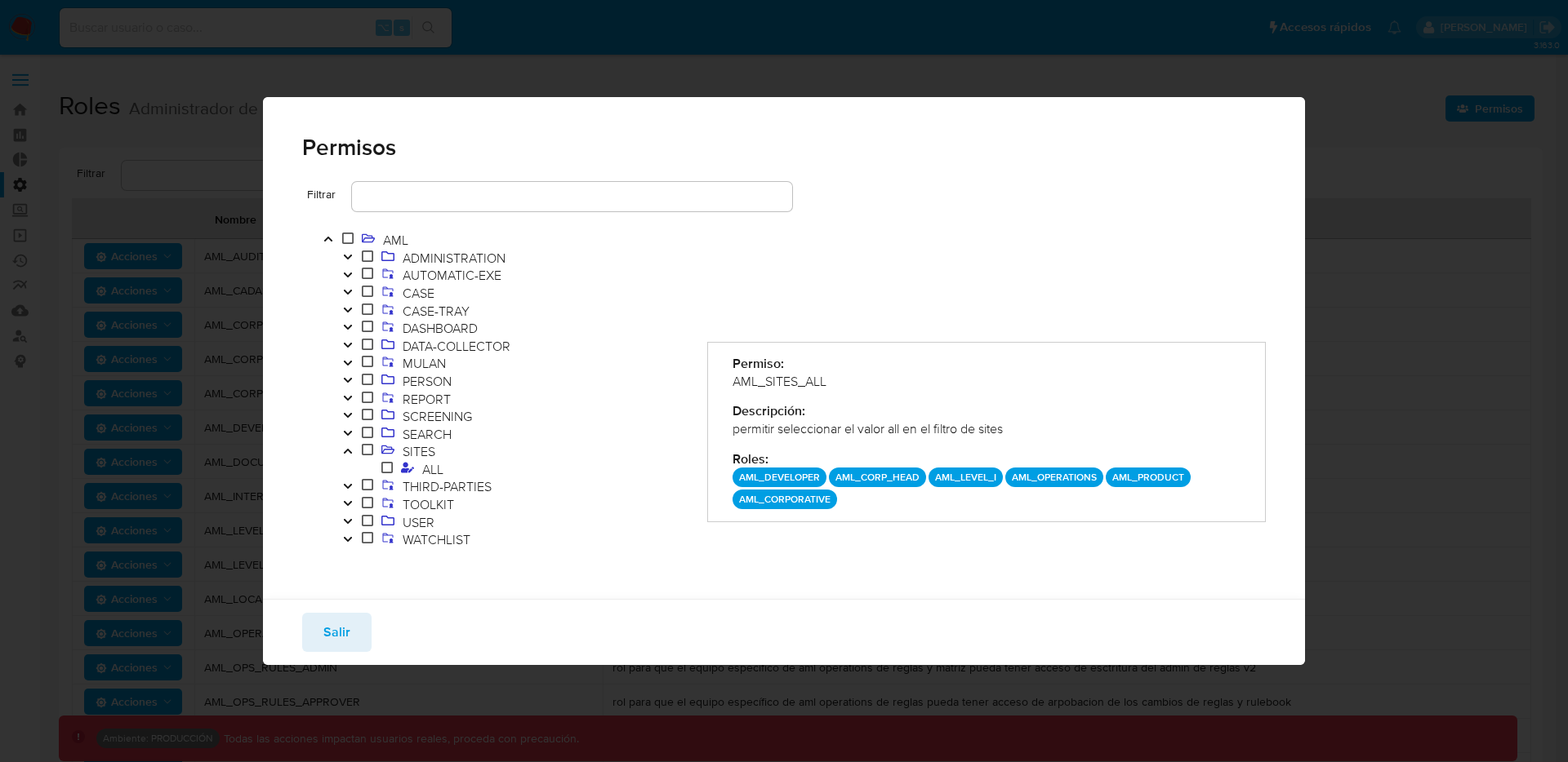
click at [347, 449] on icon "Toggle" at bounding box center [348, 451] width 12 height 10
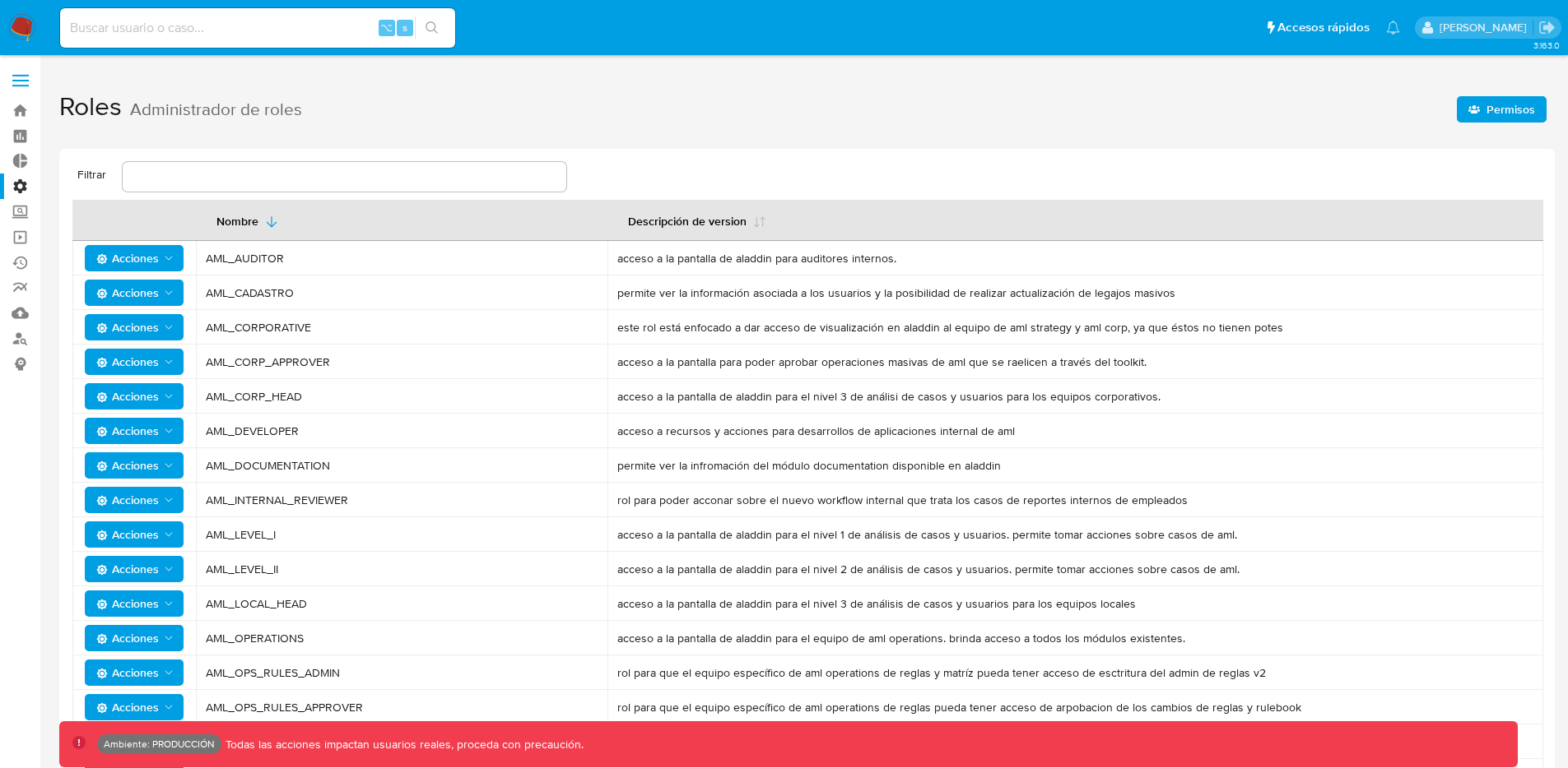
click at [1491, 111] on span "Permisos" at bounding box center [1510, 109] width 48 height 27
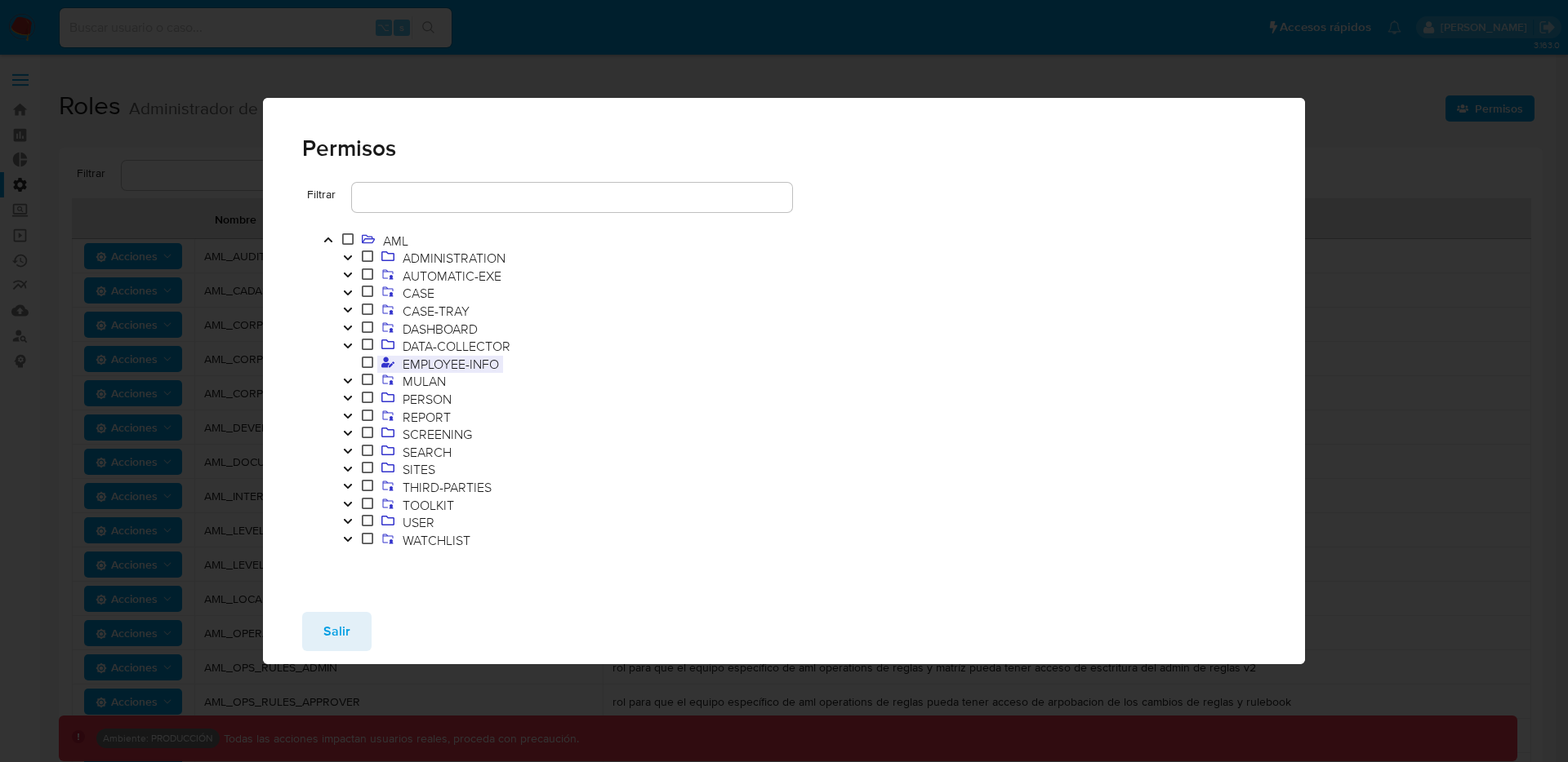
click at [434, 368] on span "EMPLOYEE-INFO" at bounding box center [450, 364] width 105 height 18
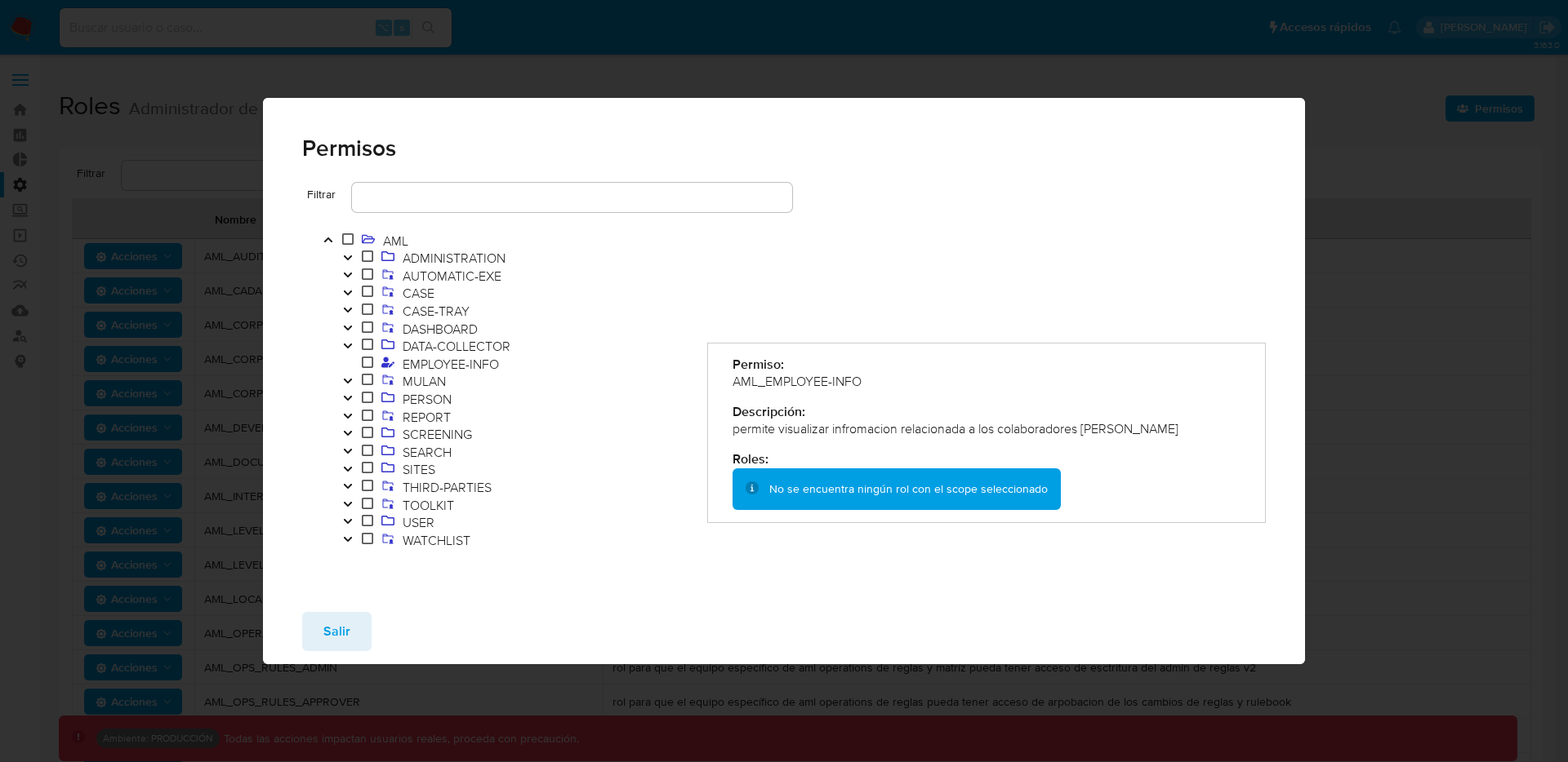
click at [802, 375] on div "AML_EMPLOYEE-INFO" at bounding box center [987, 381] width 509 height 18
click at [888, 387] on div "AML_EMPLOYEE-INFO" at bounding box center [987, 381] width 509 height 18
drag, startPoint x: 871, startPoint y: 380, endPoint x: 733, endPoint y: 376, distance: 138.1
click at [733, 376] on div "AML_EMPLOYEE-INFO" at bounding box center [987, 381] width 509 height 18
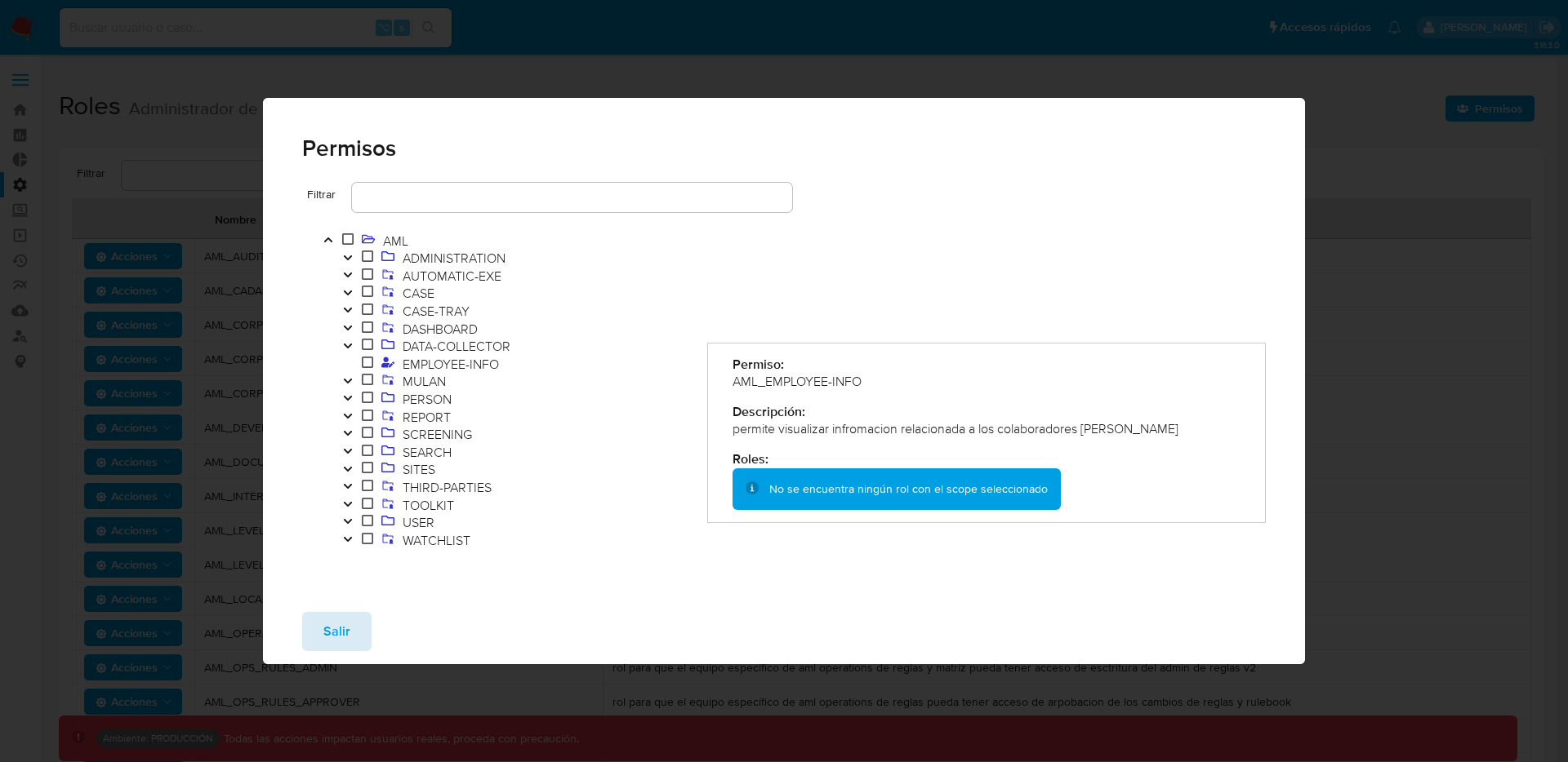
click at [326, 641] on span "Salir" at bounding box center [337, 631] width 27 height 36
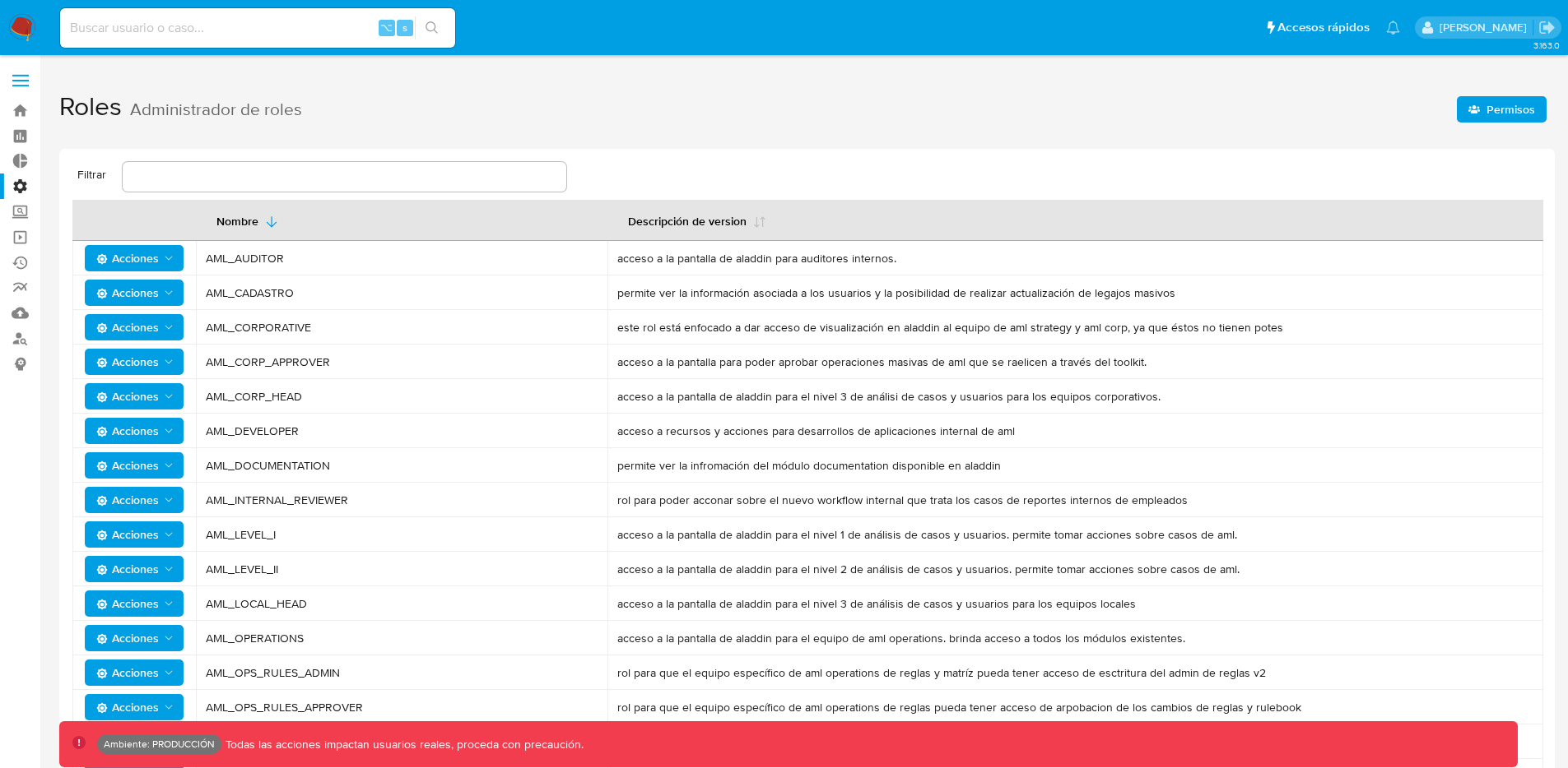
click at [1532, 102] on span "Permisos" at bounding box center [1510, 109] width 48 height 27
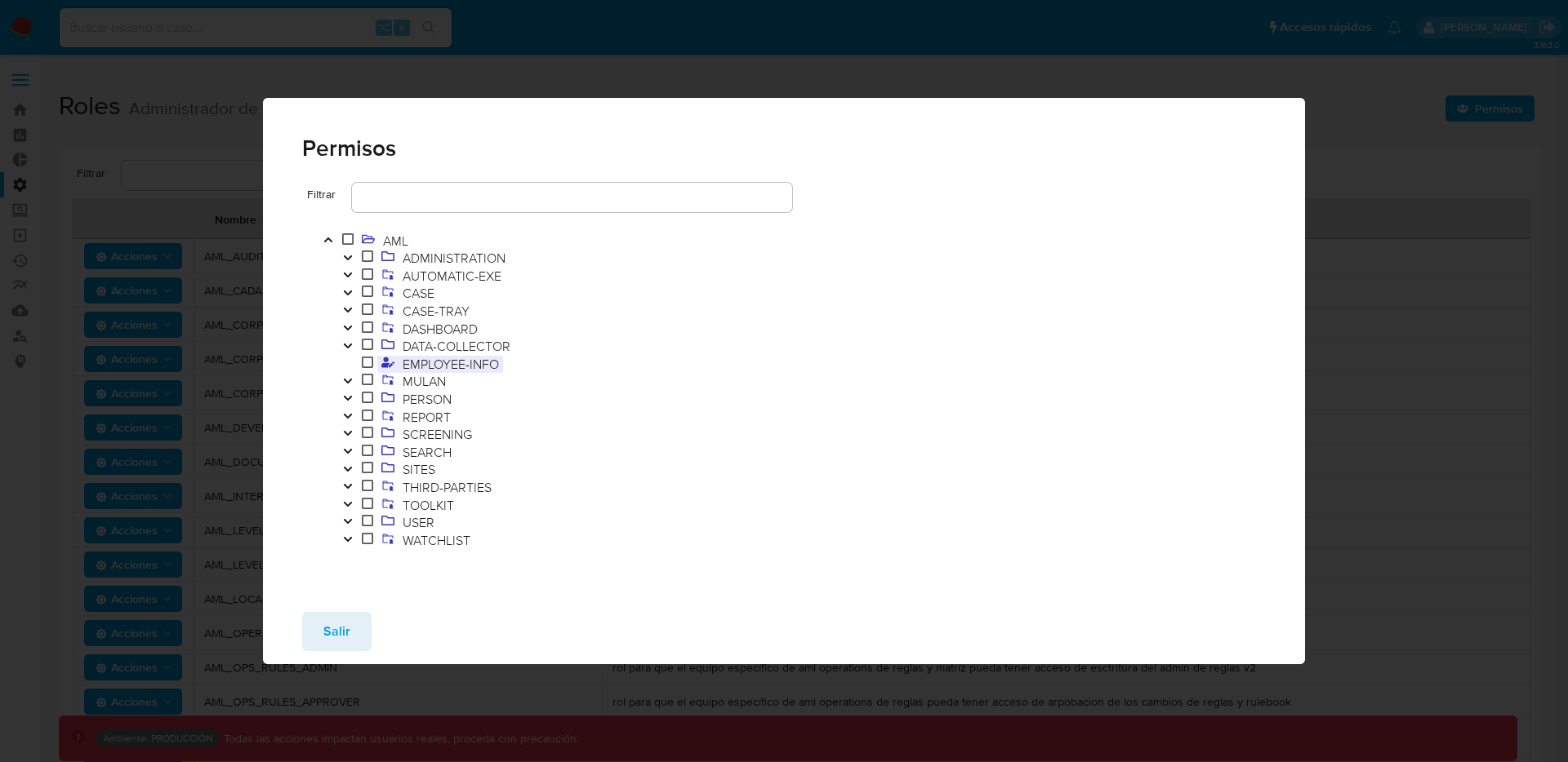
click at [405, 363] on span "EMPLOYEE-INFO" at bounding box center [450, 364] width 105 height 18
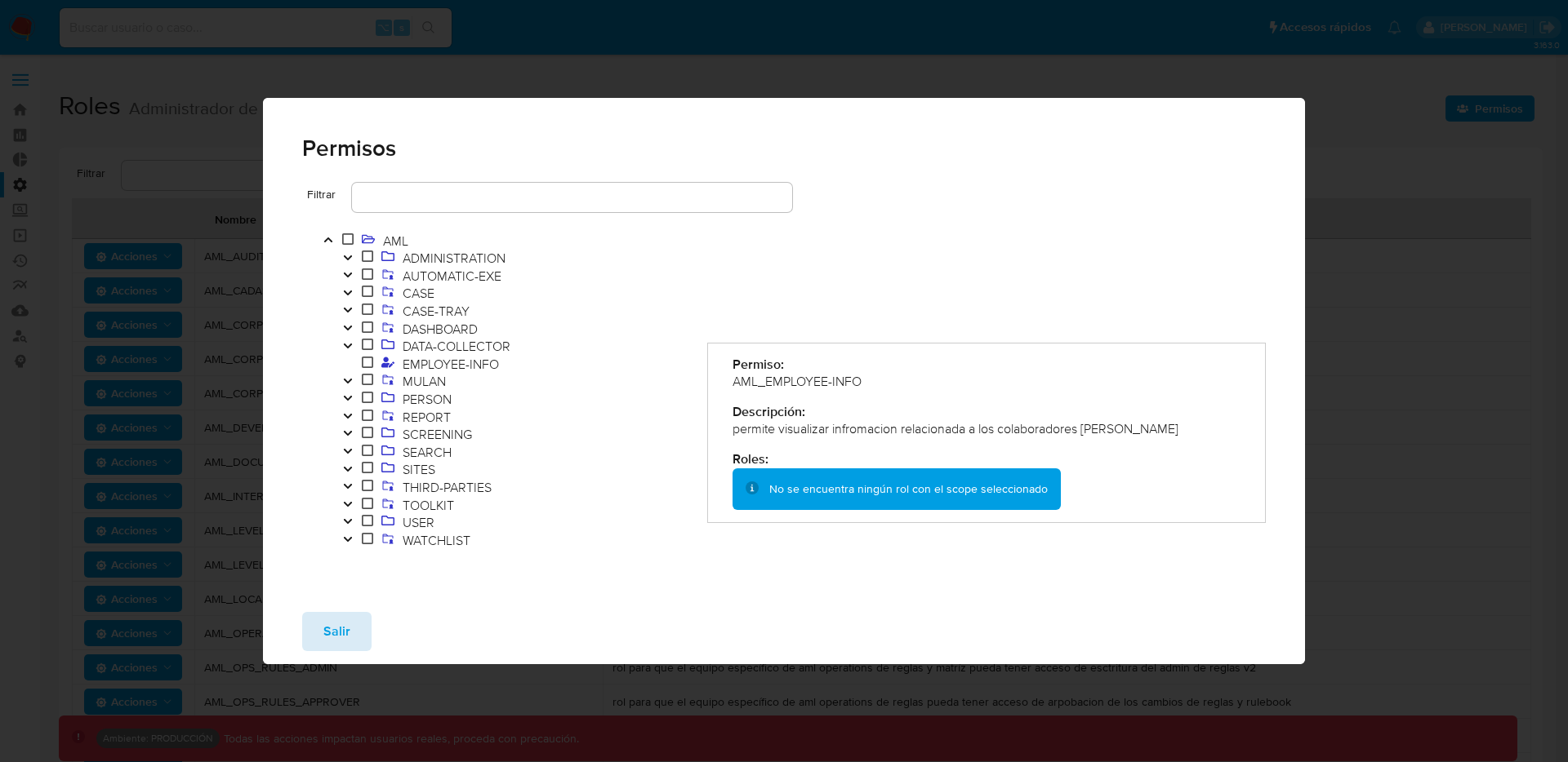
click at [323, 644] on span "Salir" at bounding box center [337, 631] width 27 height 36
